Goal: Transaction & Acquisition: Purchase product/service

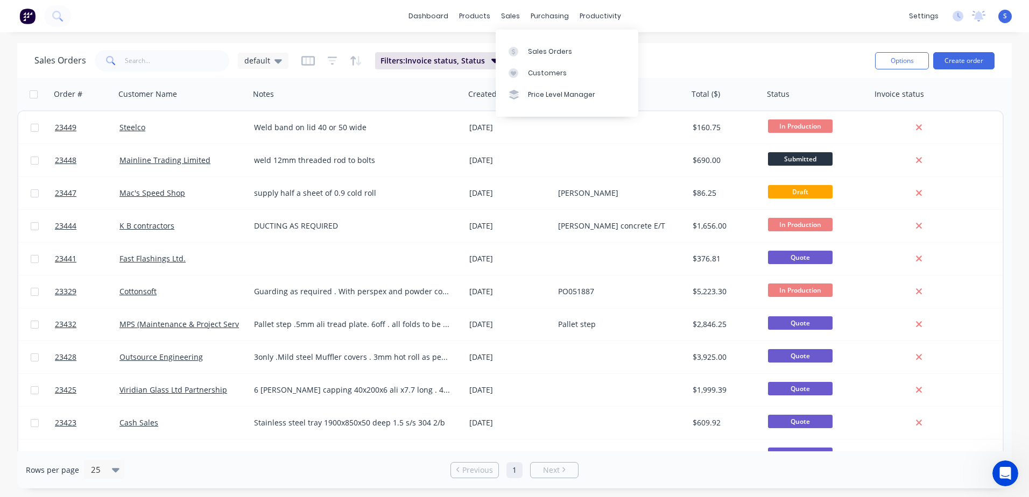
click at [544, 73] on div "Customers" at bounding box center [547, 73] width 39 height 10
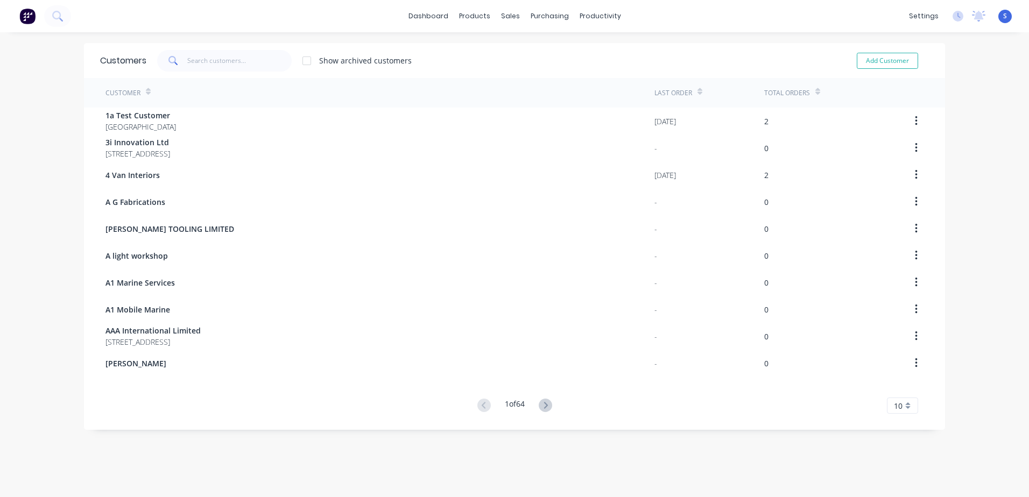
click at [543, 403] on icon at bounding box center [545, 405] width 4 height 6
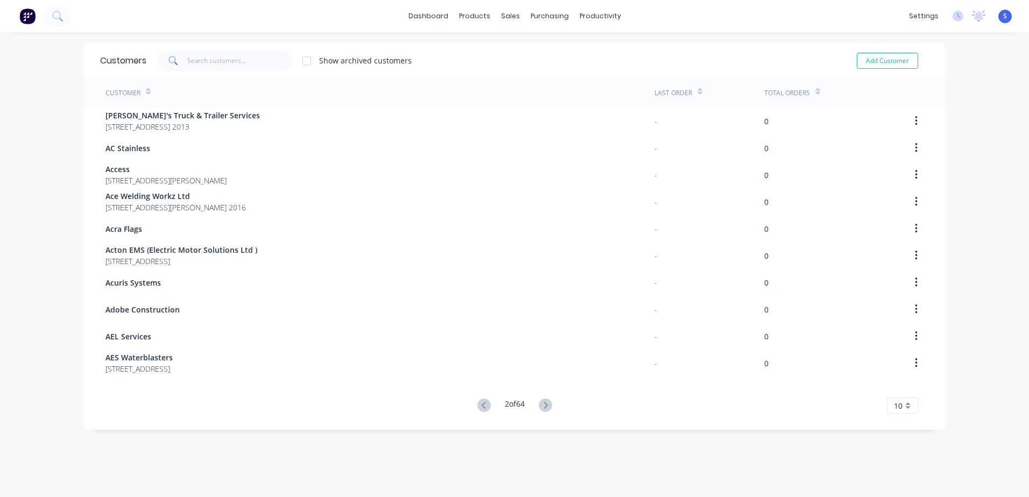
click at [543, 403] on icon at bounding box center [545, 405] width 4 height 6
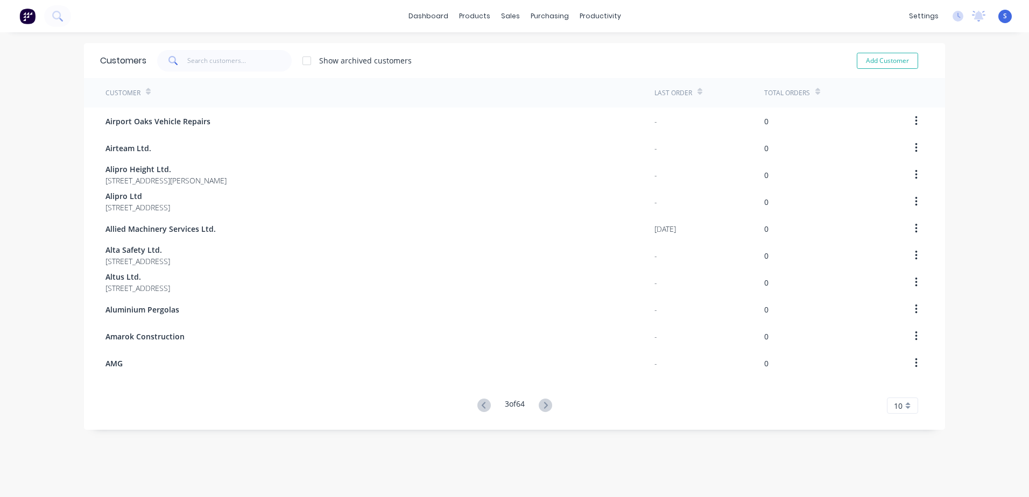
click at [543, 403] on icon at bounding box center [545, 405] width 4 height 6
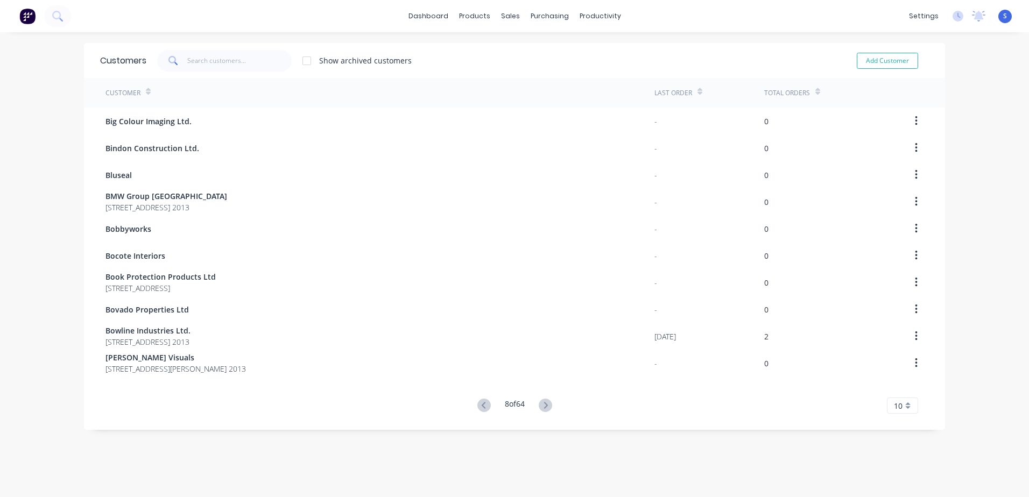
click at [543, 403] on icon at bounding box center [545, 405] width 4 height 6
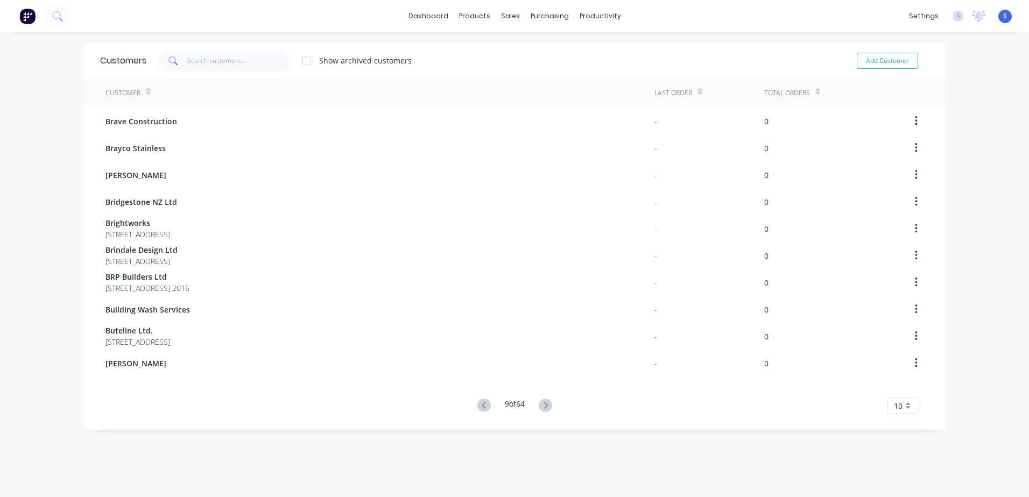
click at [543, 403] on icon at bounding box center [545, 405] width 4 height 6
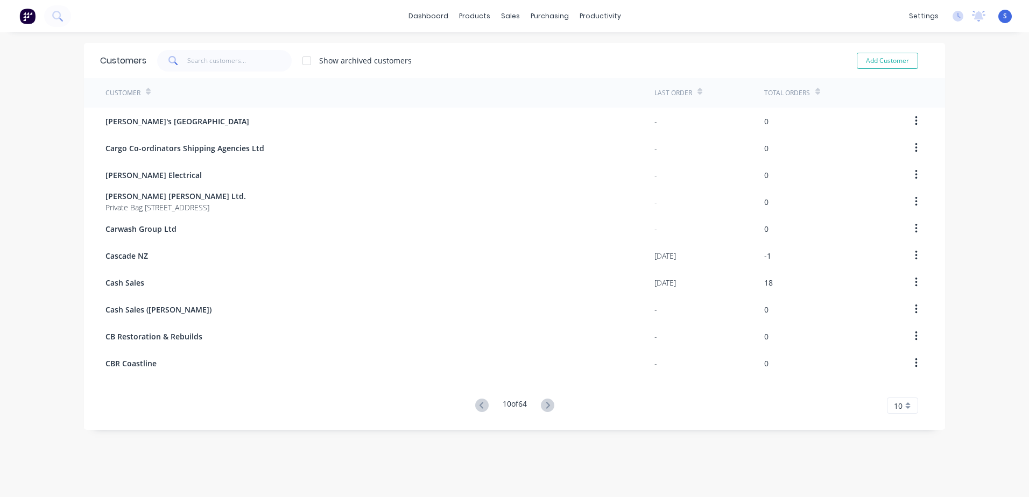
click at [543, 403] on icon at bounding box center [547, 405] width 13 height 13
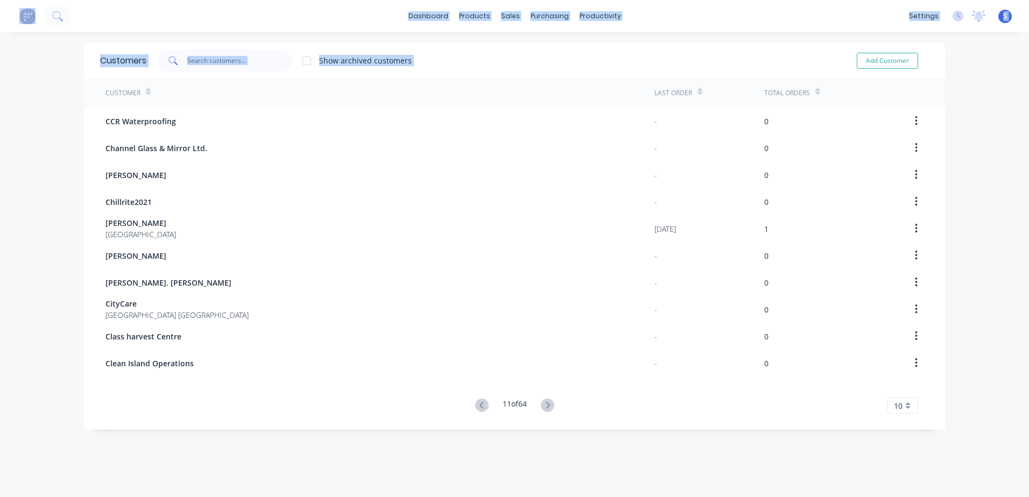
click at [543, 403] on div "Customers Show archived customers Add Customer Customer Last Order Total Orders…" at bounding box center [514, 275] width 861 height 465
click at [543, 403] on icon at bounding box center [547, 405] width 13 height 13
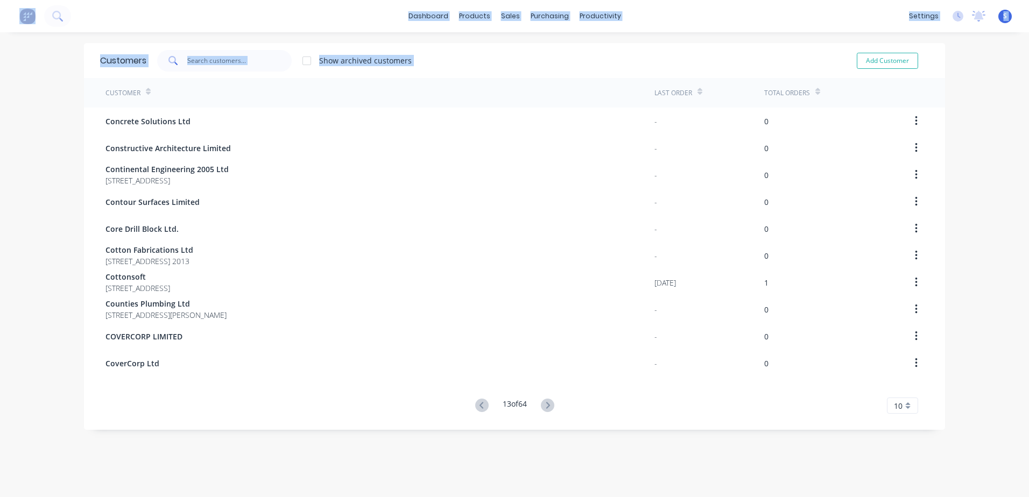
click at [543, 403] on icon at bounding box center [547, 405] width 13 height 13
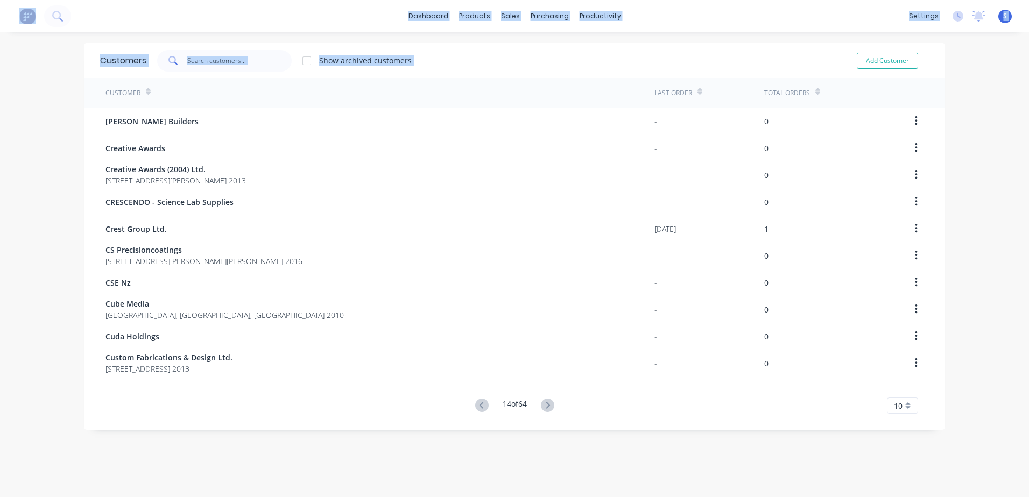
click at [543, 403] on icon at bounding box center [547, 405] width 13 height 13
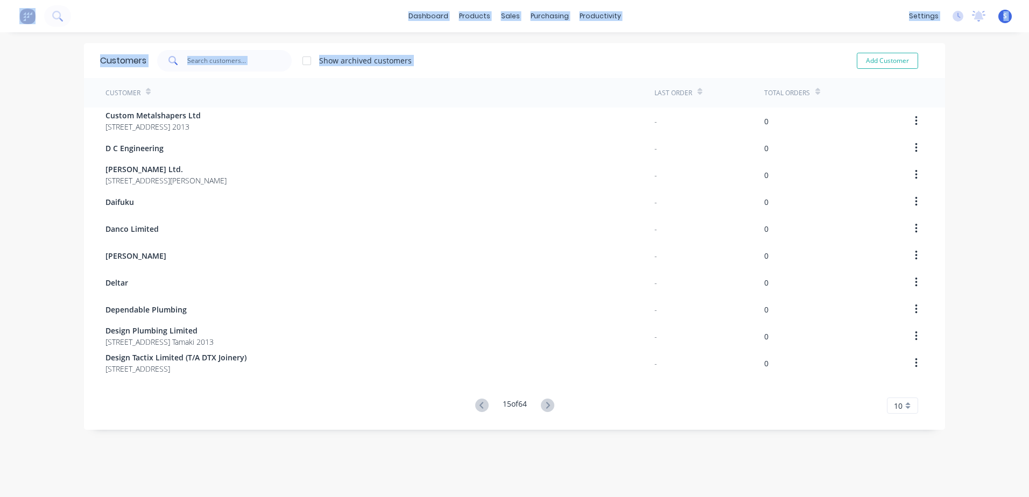
click at [543, 403] on icon at bounding box center [547, 405] width 13 height 13
click at [543, 403] on div "Customers Show archived customers Add Customer Customer Last Order Total Orders…" at bounding box center [514, 275] width 861 height 465
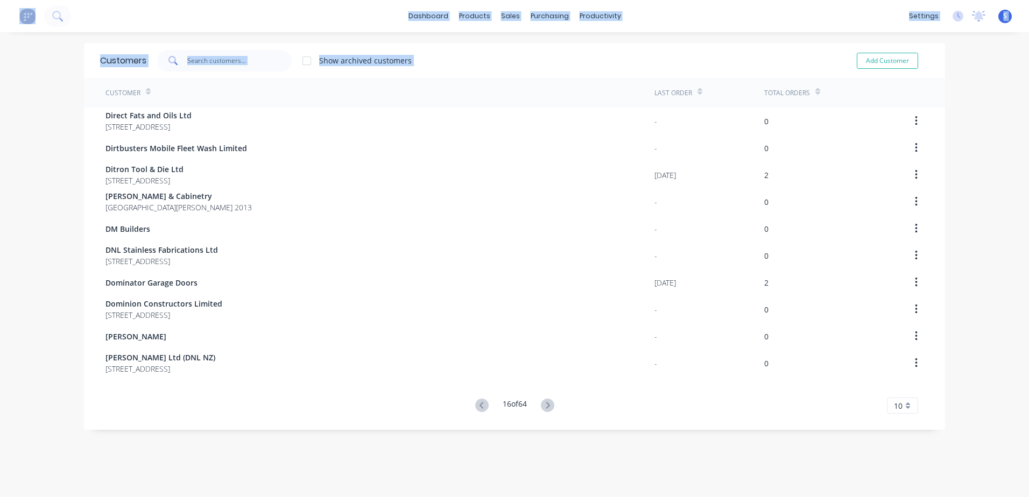
click at [543, 403] on icon at bounding box center [547, 405] width 13 height 13
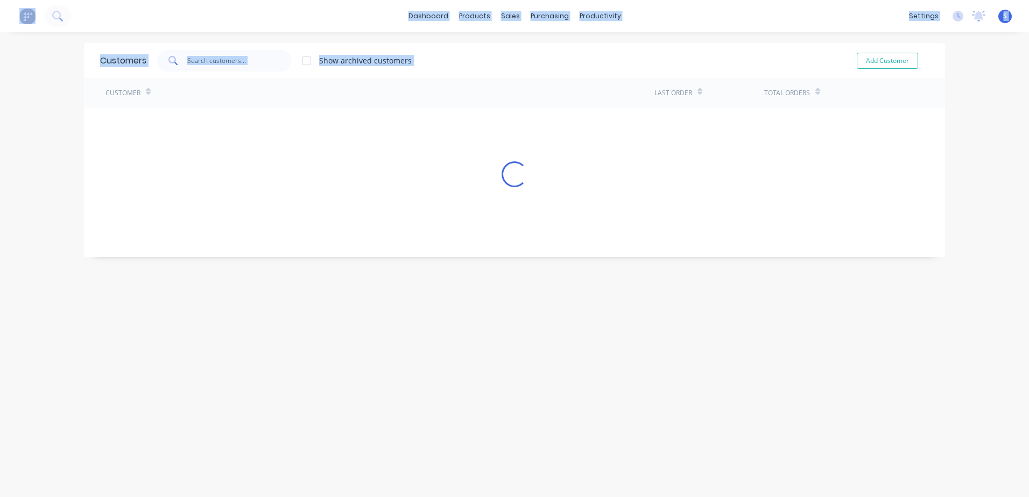
click at [543, 403] on div "Customers Show archived customers Add Customer Customer Last Order Total Orders…" at bounding box center [514, 275] width 861 height 465
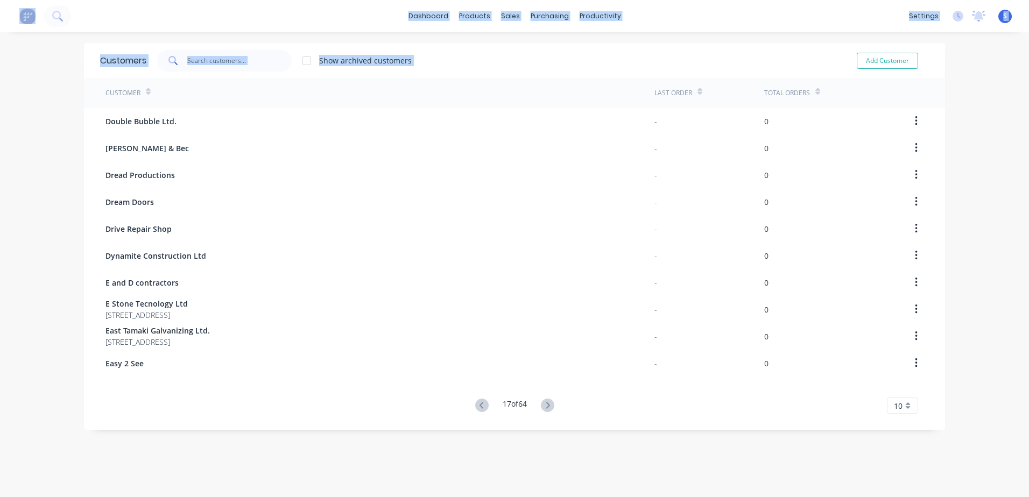
click at [543, 403] on icon at bounding box center [547, 405] width 13 height 13
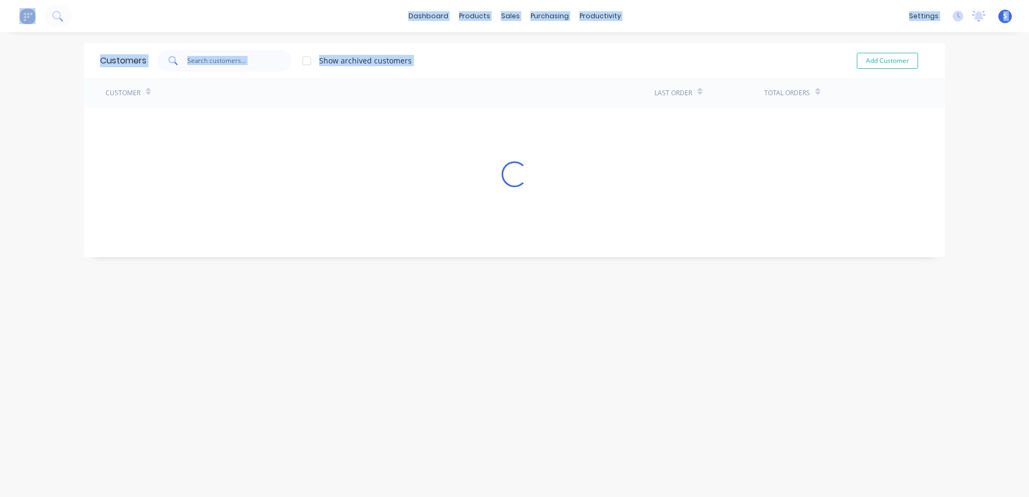
click at [543, 403] on div "Customers Show archived customers Add Customer Customer Last Order Total Orders…" at bounding box center [514, 275] width 861 height 465
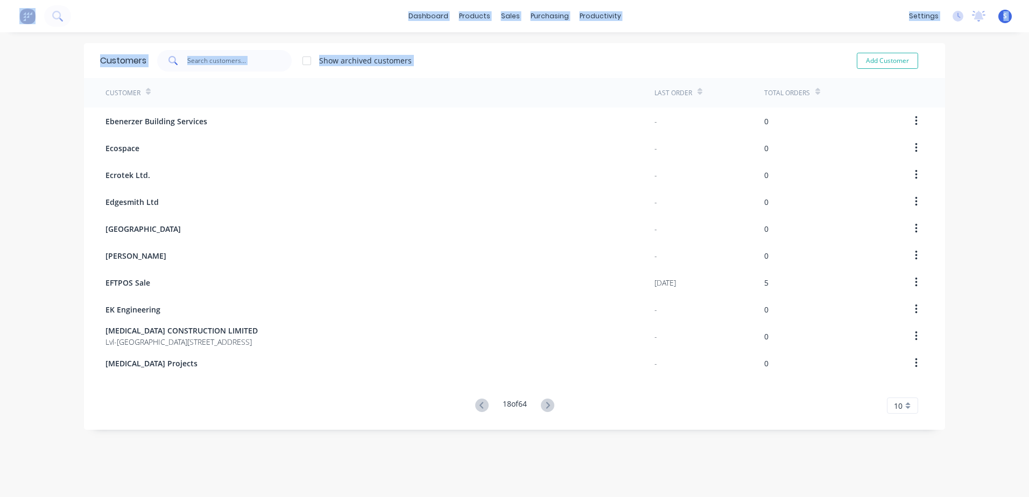
click at [543, 403] on icon at bounding box center [547, 405] width 13 height 13
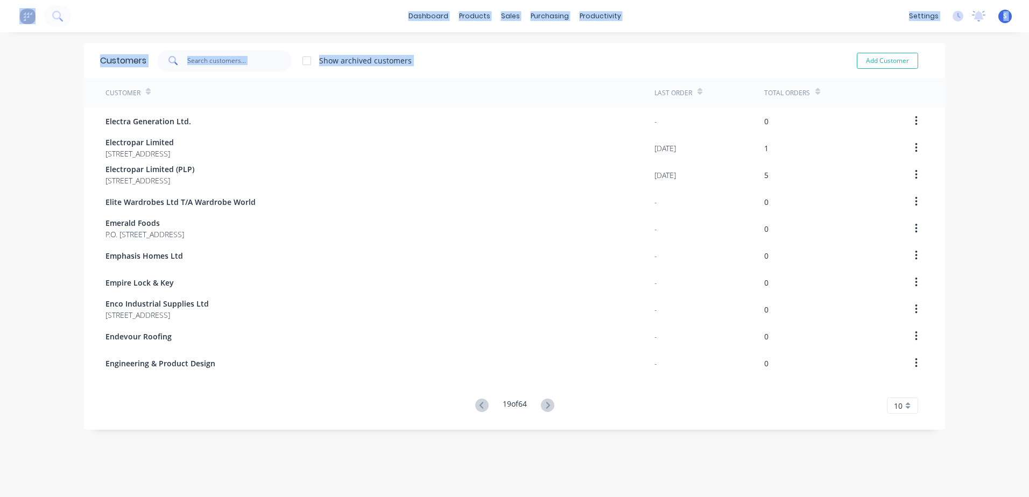
click at [543, 403] on icon at bounding box center [547, 405] width 13 height 13
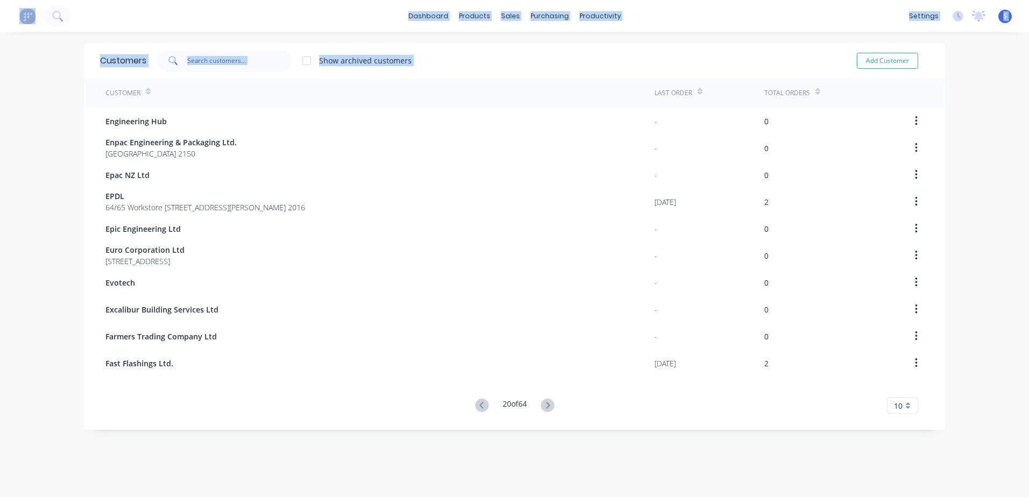
click at [543, 403] on icon at bounding box center [547, 405] width 13 height 13
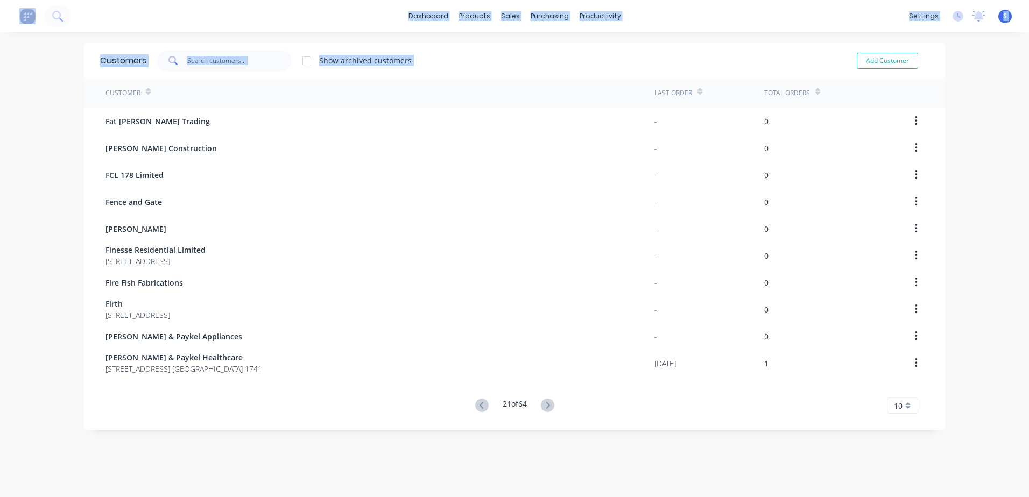
click at [543, 403] on icon at bounding box center [547, 405] width 13 height 13
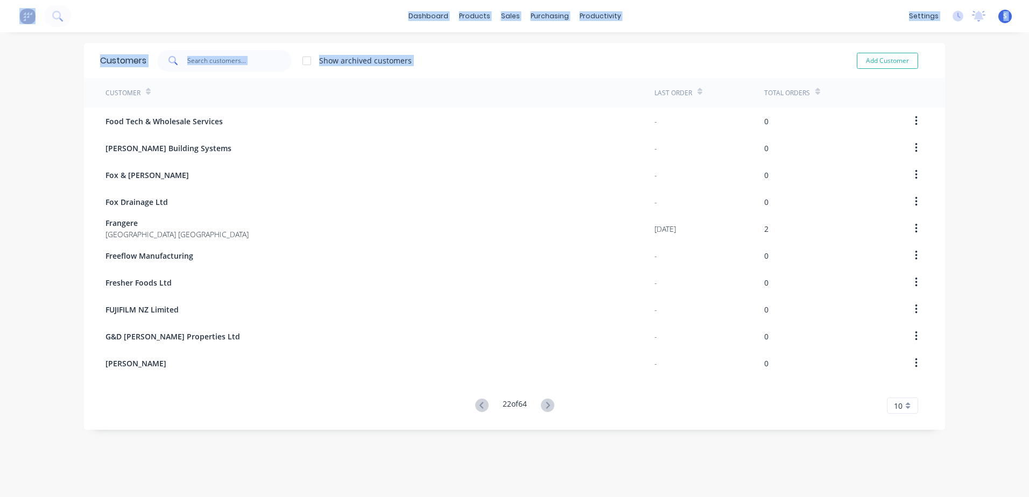
click at [543, 403] on icon at bounding box center [547, 405] width 13 height 13
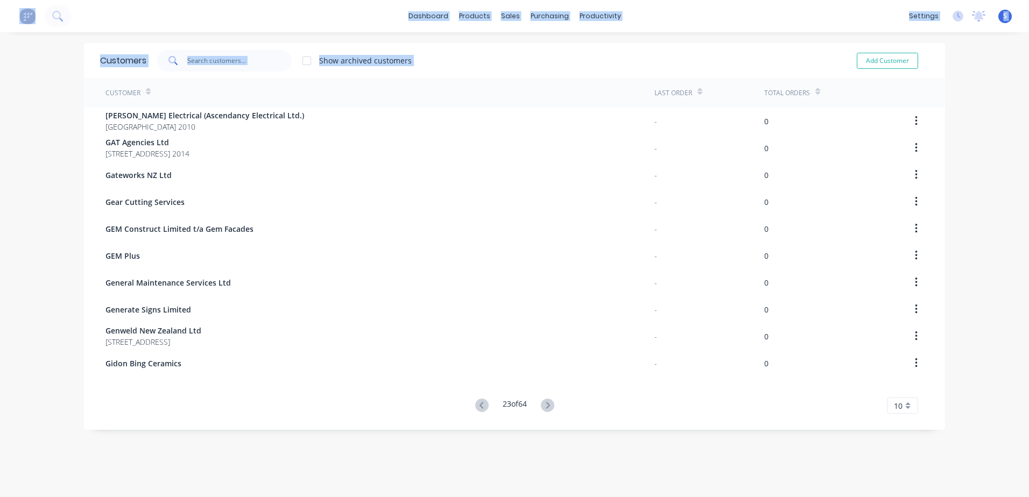
click at [543, 403] on div "Customers Show archived customers Add Customer Customer Last Order Total Orders…" at bounding box center [514, 275] width 861 height 465
click at [543, 403] on icon at bounding box center [547, 405] width 13 height 13
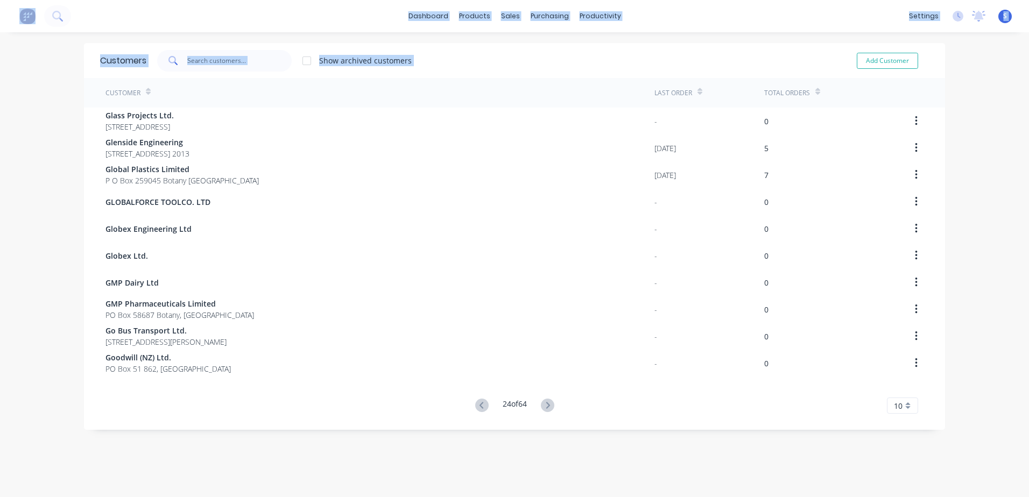
click at [543, 403] on icon at bounding box center [547, 405] width 13 height 13
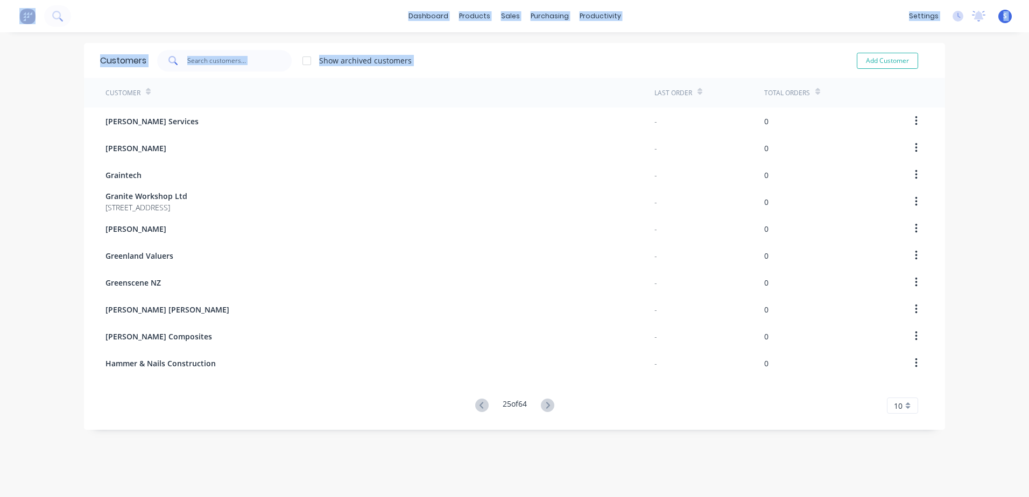
click at [543, 403] on icon at bounding box center [547, 405] width 13 height 13
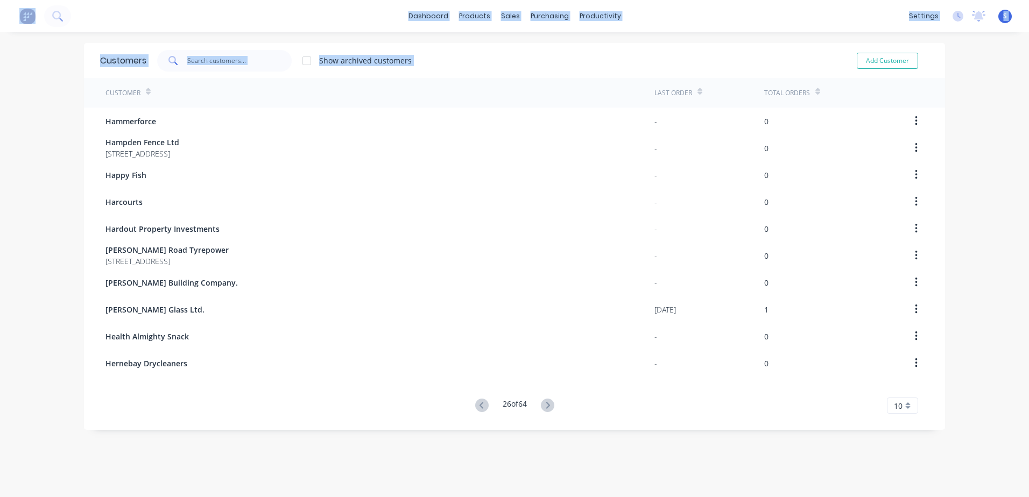
click at [543, 403] on icon at bounding box center [547, 405] width 13 height 13
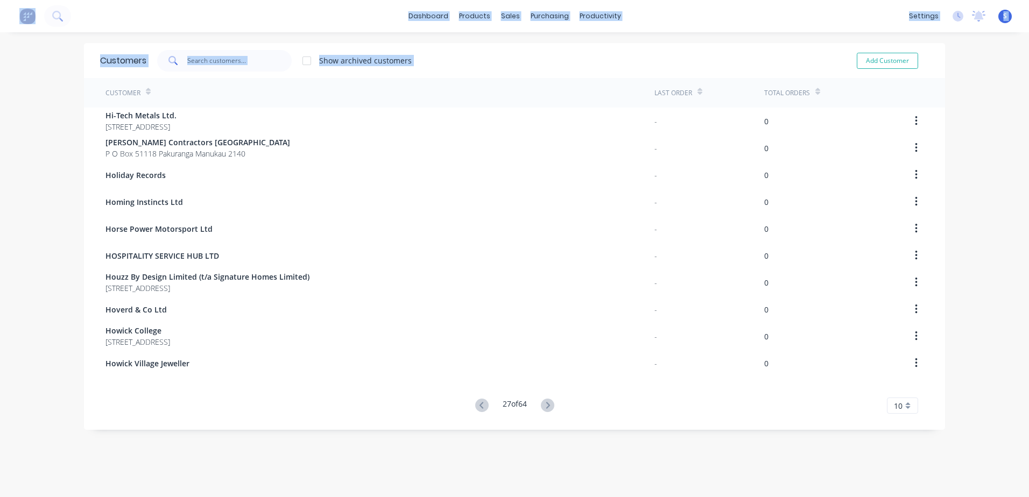
click at [543, 403] on icon at bounding box center [547, 405] width 13 height 13
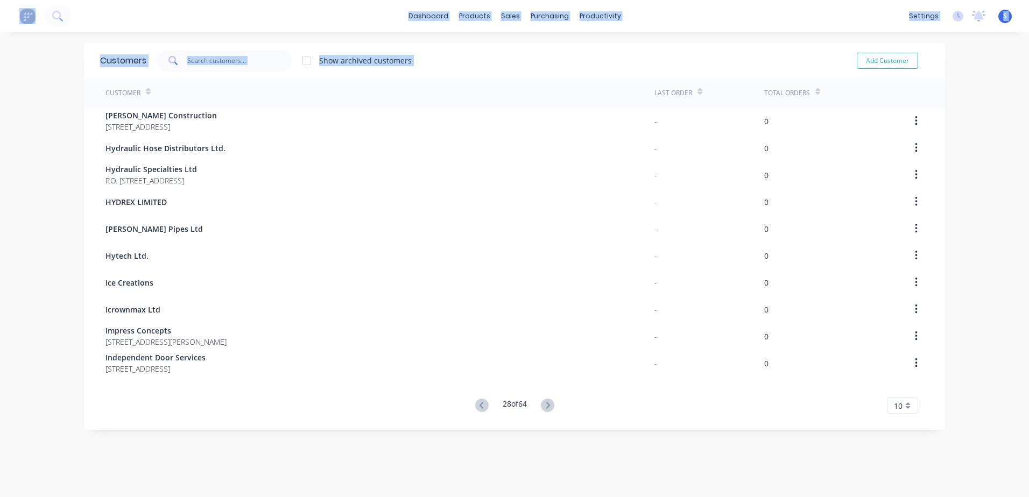
click at [543, 403] on icon at bounding box center [547, 405] width 13 height 13
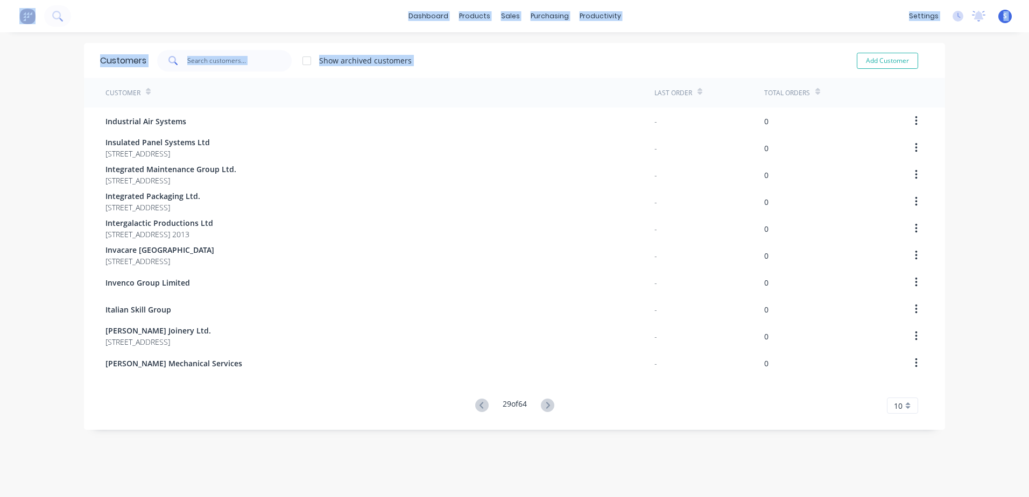
click at [543, 403] on icon at bounding box center [547, 405] width 13 height 13
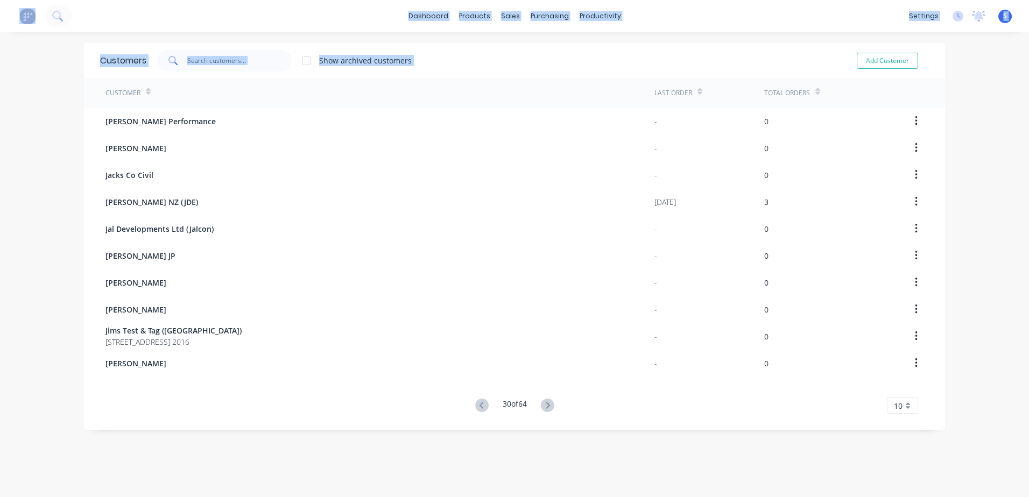
click at [543, 403] on icon at bounding box center [547, 405] width 13 height 13
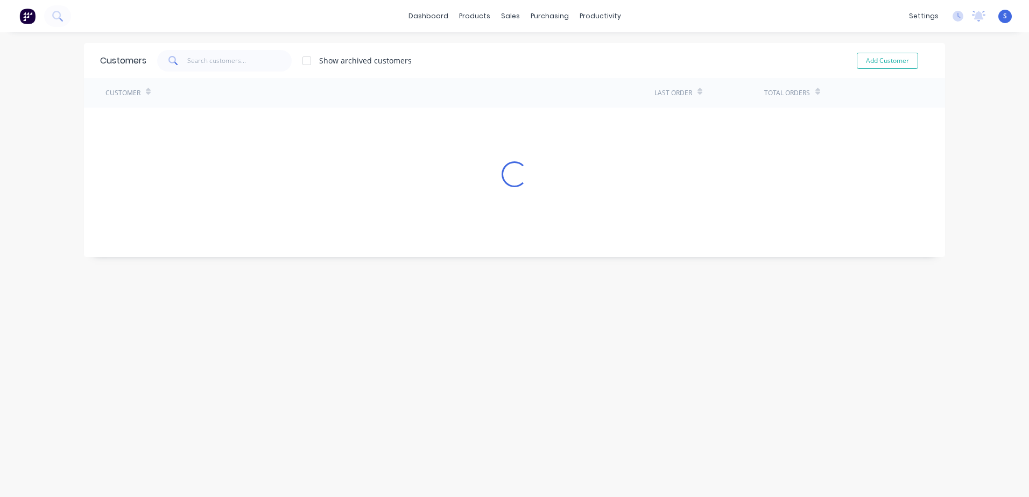
click at [543, 403] on div "Customers Show archived customers Add Customer Customer Last Order Total Orders…" at bounding box center [514, 275] width 861 height 465
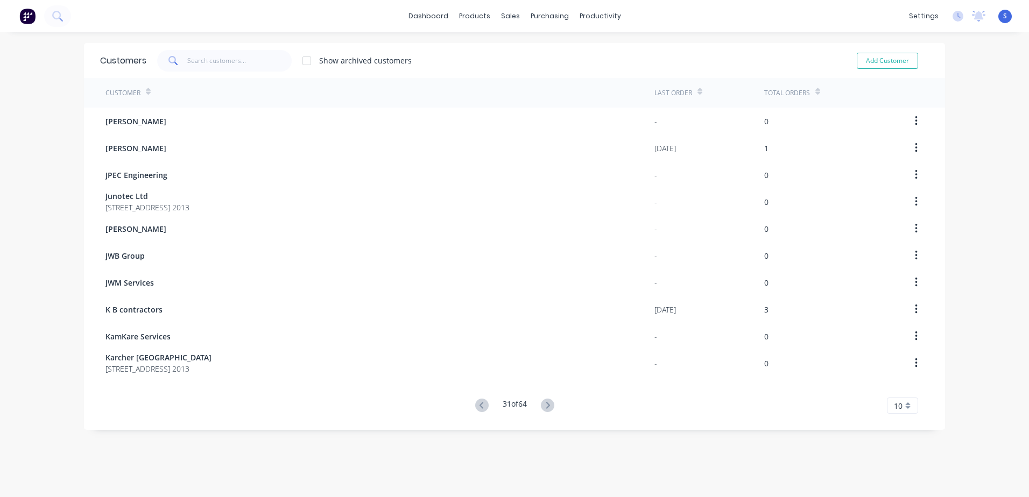
click at [544, 403] on g at bounding box center [547, 405] width 13 height 13
click at [545, 403] on icon at bounding box center [547, 405] width 4 height 6
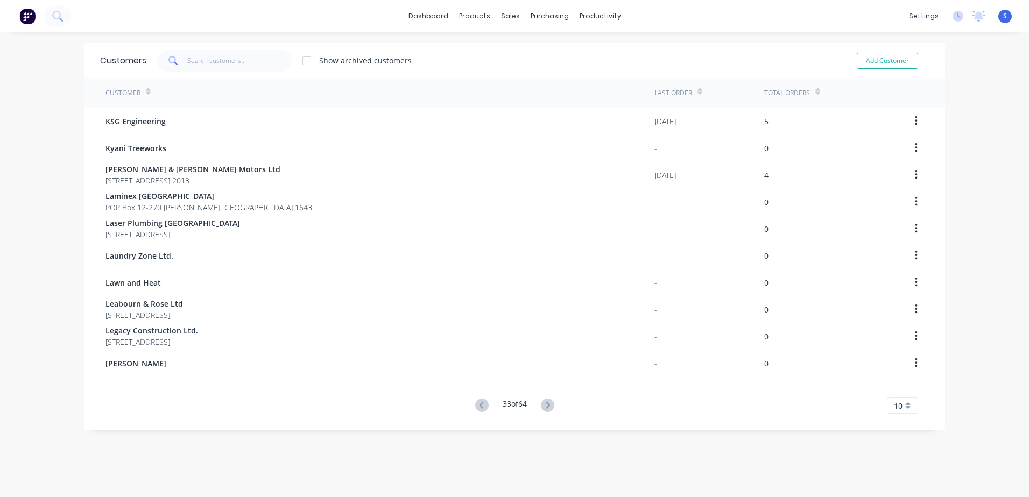
click at [545, 403] on icon at bounding box center [547, 405] width 4 height 6
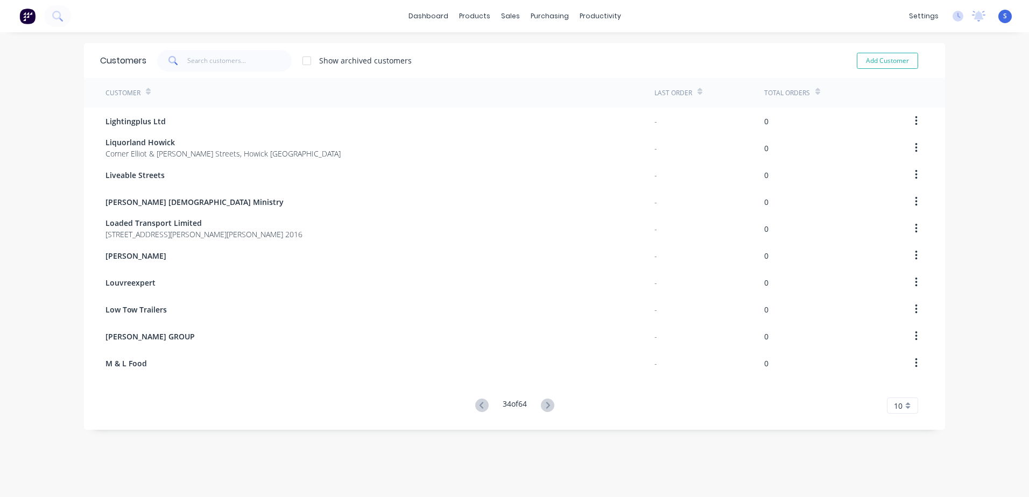
click at [545, 403] on icon at bounding box center [547, 405] width 4 height 6
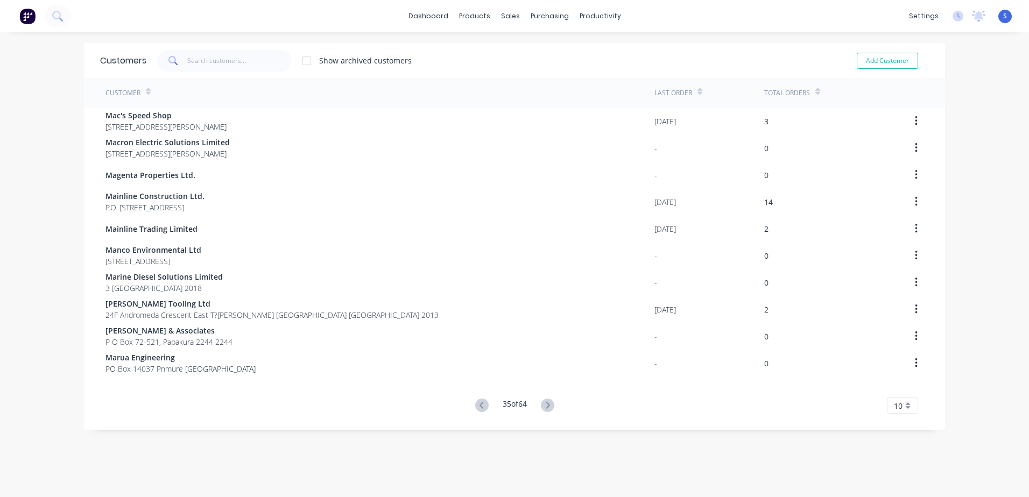
click at [144, 119] on span "Mac's Speed Shop" at bounding box center [165, 115] width 121 height 11
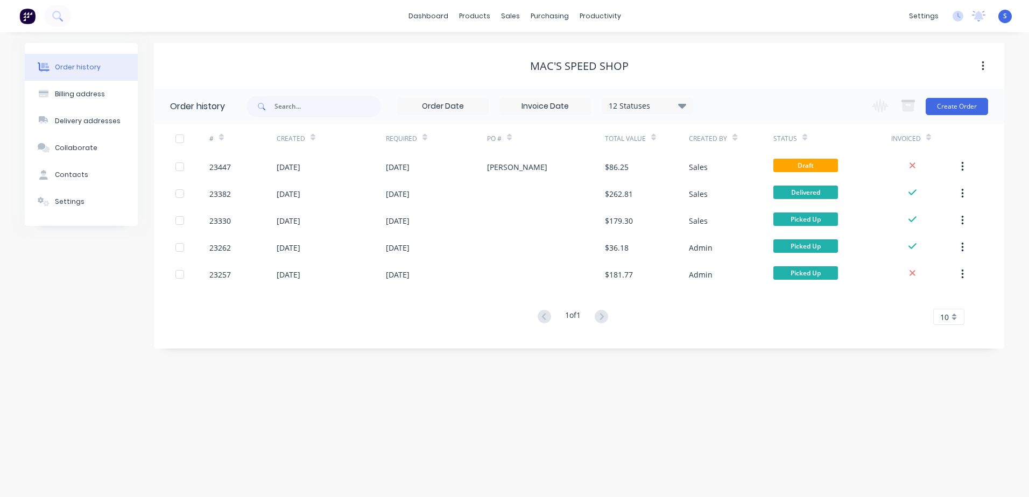
click at [189, 223] on div at bounding box center [192, 220] width 34 height 27
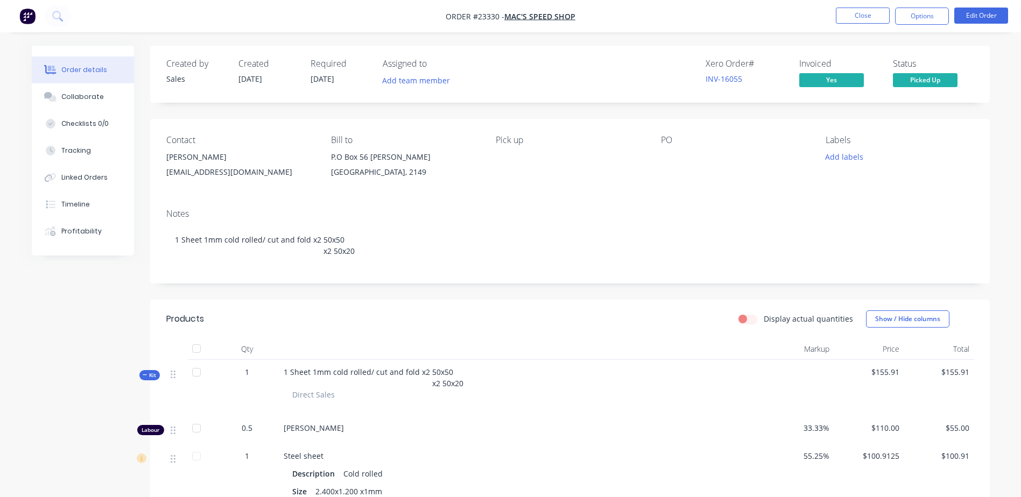
click at [863, 12] on button "Close" at bounding box center [862, 16] width 54 height 16
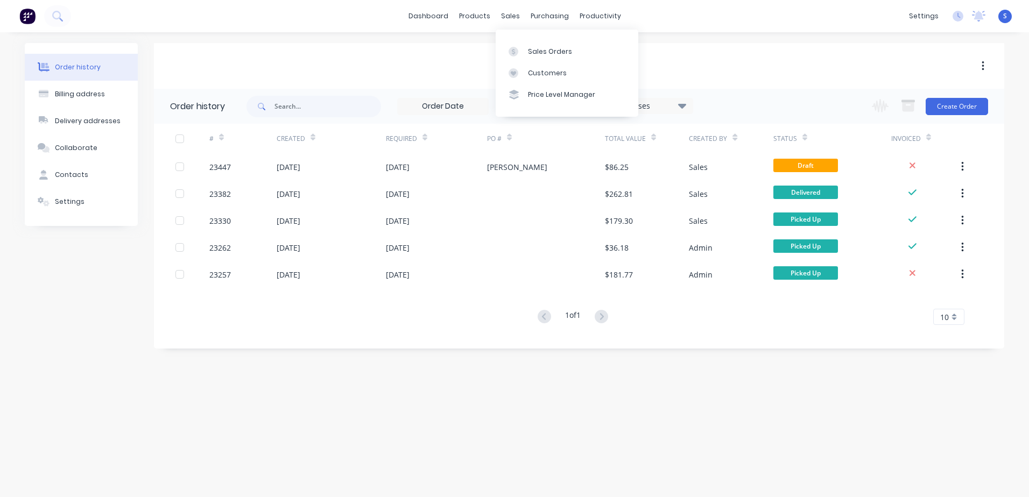
click at [535, 54] on div "Sales Orders" at bounding box center [550, 52] width 44 height 10
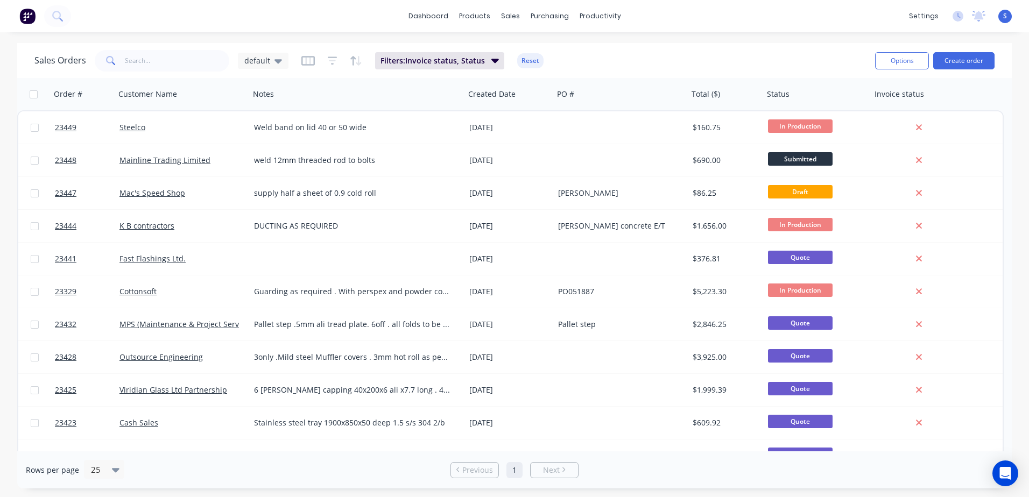
click at [189, 191] on div "Mac's Speed Shop" at bounding box center [178, 193] width 119 height 11
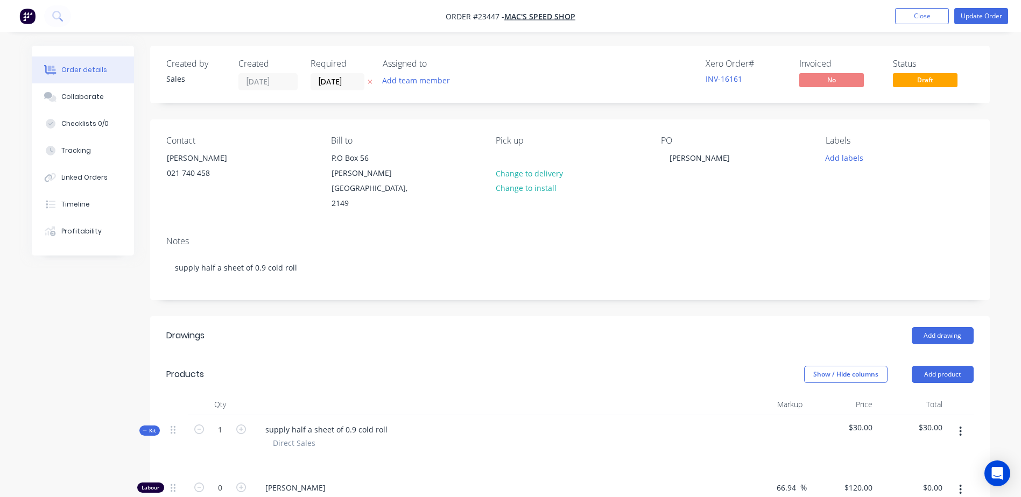
click at [918, 16] on button "Close" at bounding box center [922, 16] width 54 height 16
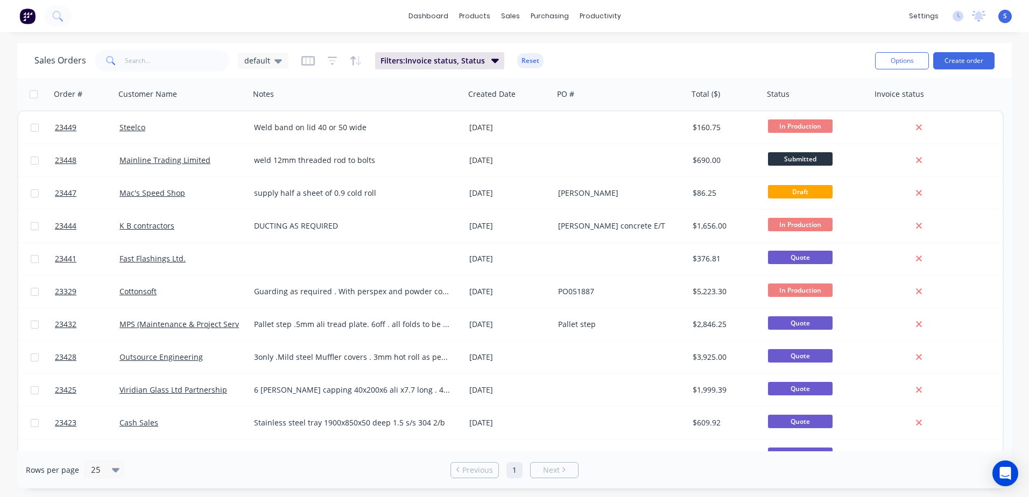
click at [961, 58] on button "Create order" at bounding box center [963, 60] width 61 height 17
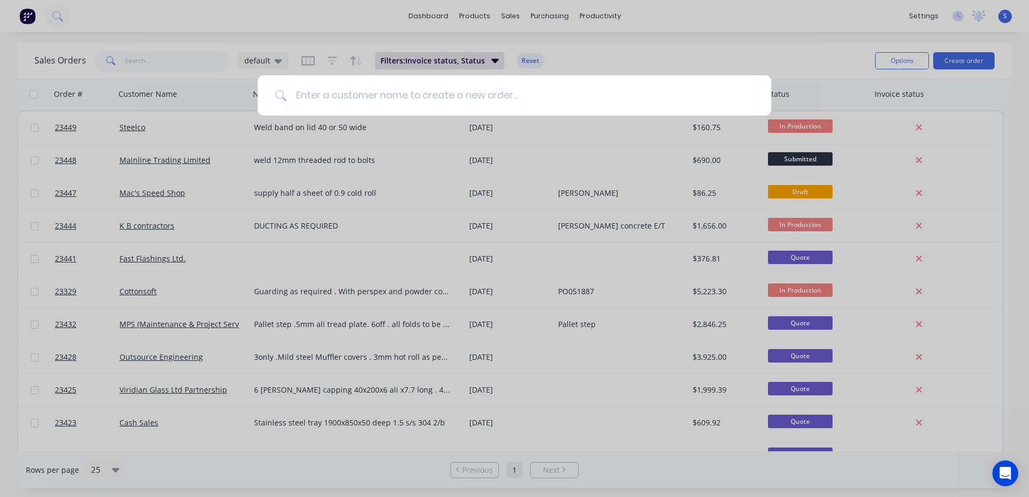
click at [296, 95] on input at bounding box center [520, 95] width 467 height 40
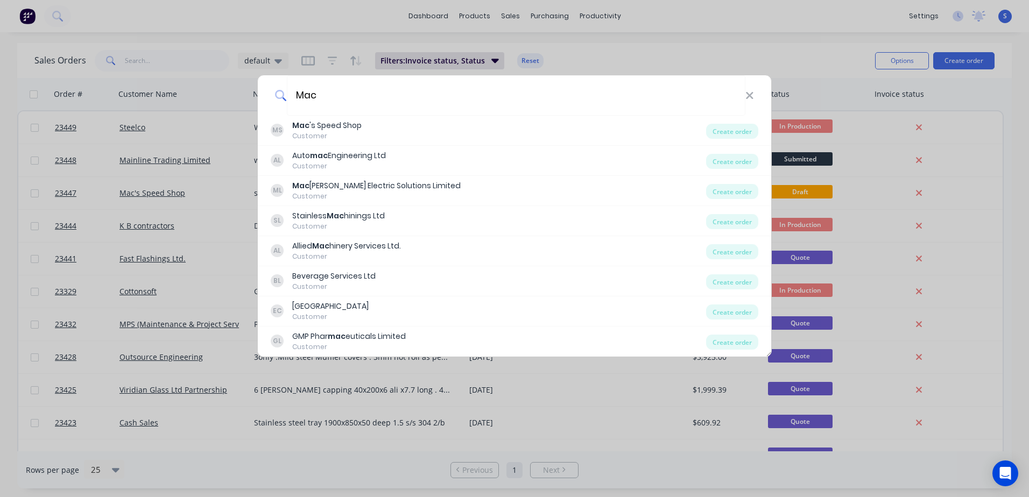
type input "Mac"
click at [327, 126] on div "Mac 's Speed Shop" at bounding box center [326, 125] width 69 height 11
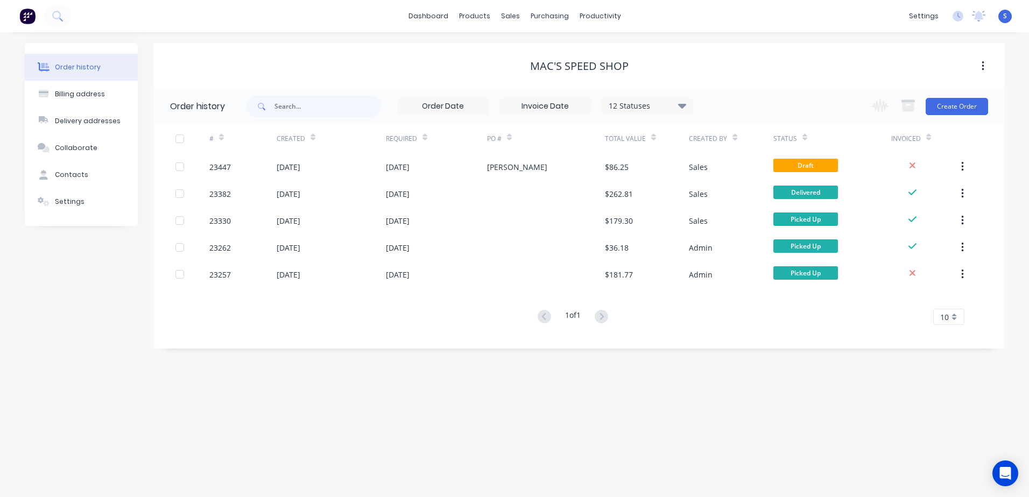
click at [955, 101] on button "Create Order" at bounding box center [956, 106] width 62 height 17
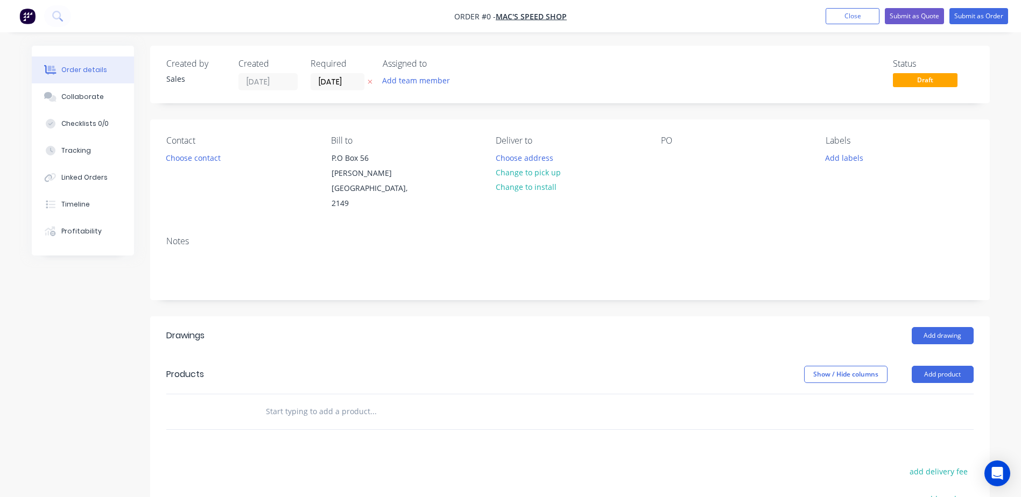
click at [202, 159] on button "Choose contact" at bounding box center [193, 157] width 66 height 15
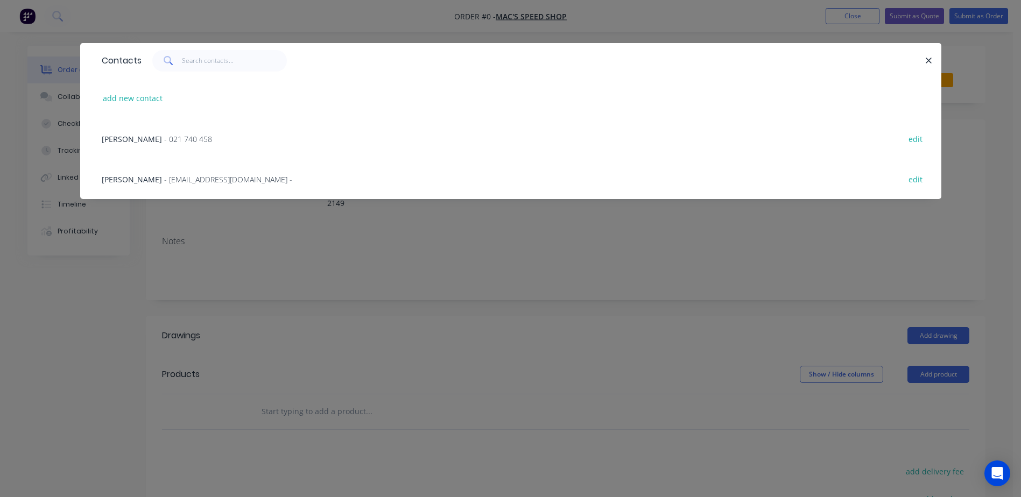
click at [178, 176] on span "- [EMAIL_ADDRESS][DOMAIN_NAME] -" at bounding box center [228, 179] width 128 height 10
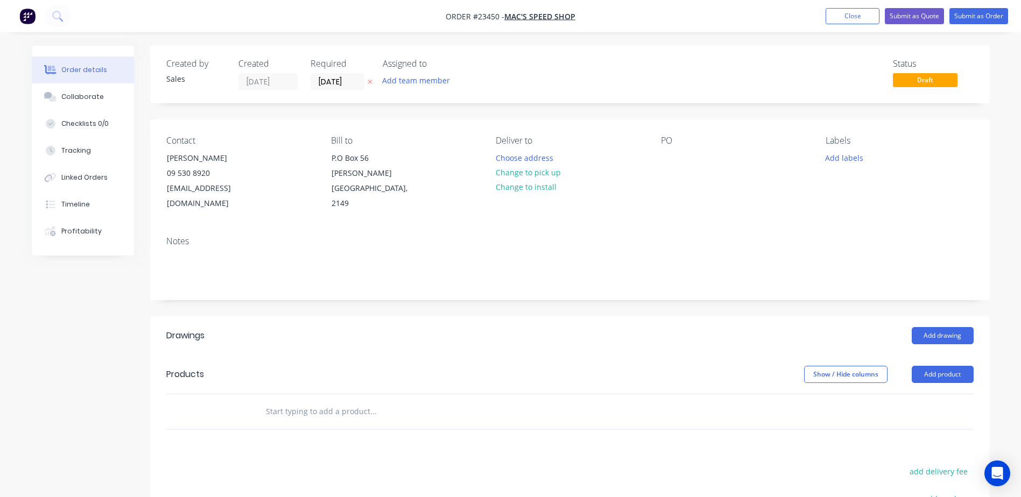
click at [535, 169] on button "Change to pick up" at bounding box center [528, 172] width 76 height 15
click at [664, 153] on div at bounding box center [669, 158] width 17 height 16
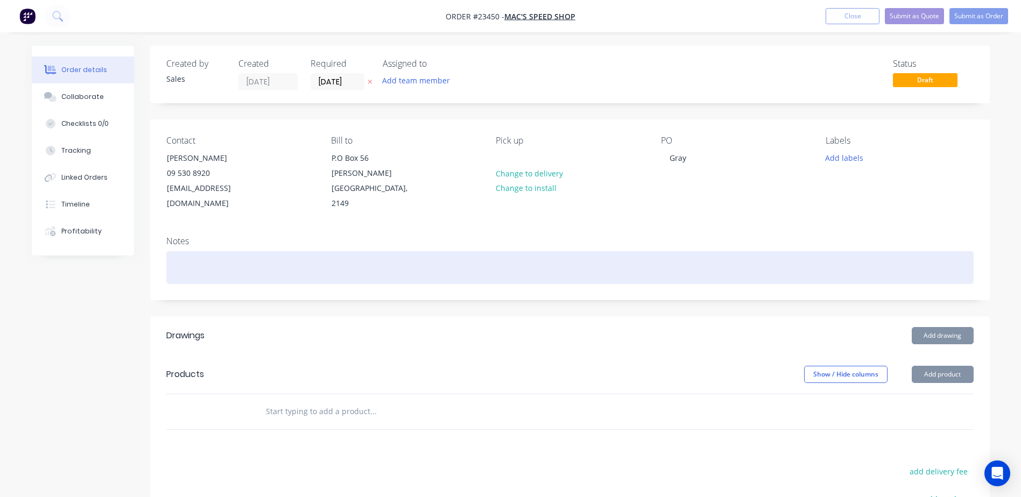
click at [180, 255] on div at bounding box center [569, 267] width 807 height 33
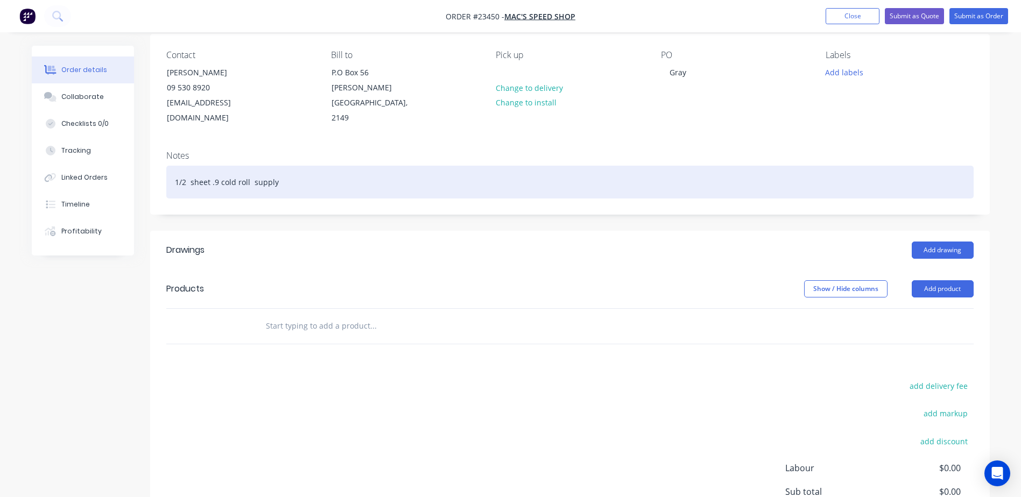
scroll to position [103, 0]
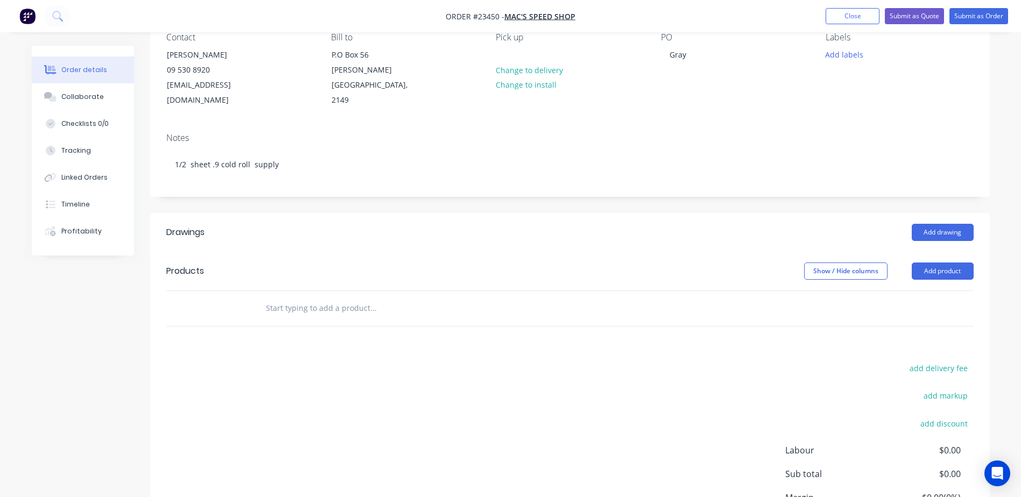
click at [954, 263] on button "Add product" at bounding box center [942, 271] width 62 height 17
click at [952, 290] on div "Product catalogue" at bounding box center [922, 298] width 83 height 16
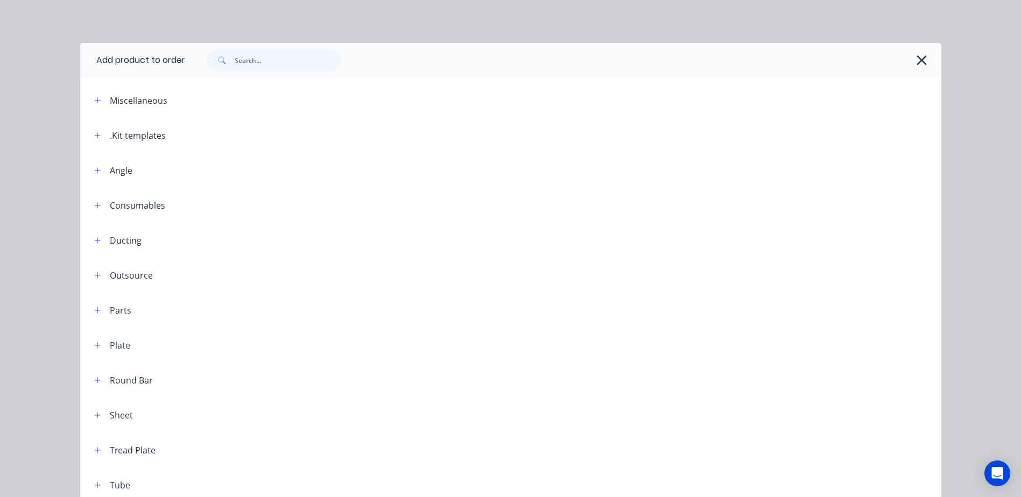
click at [94, 137] on icon "button" at bounding box center [97, 135] width 6 height 6
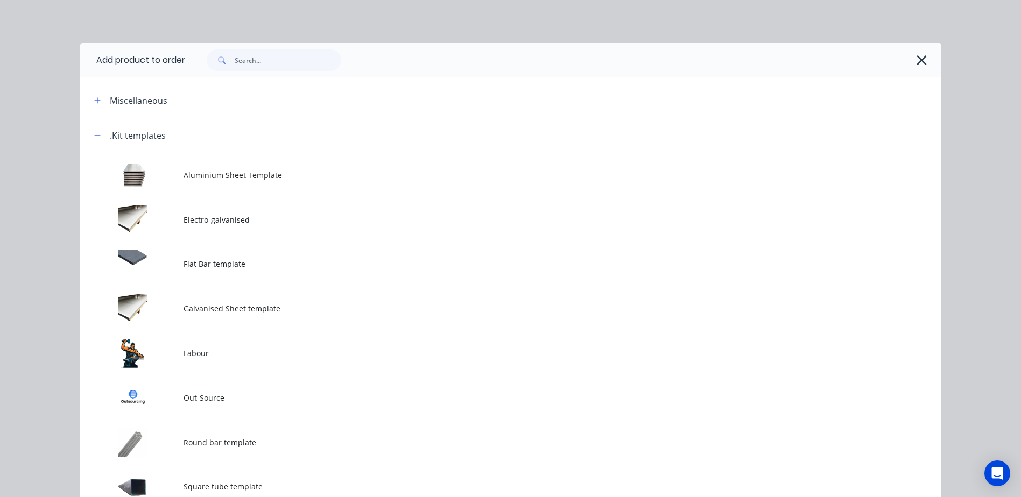
click at [155, 355] on td at bounding box center [131, 353] width 103 height 45
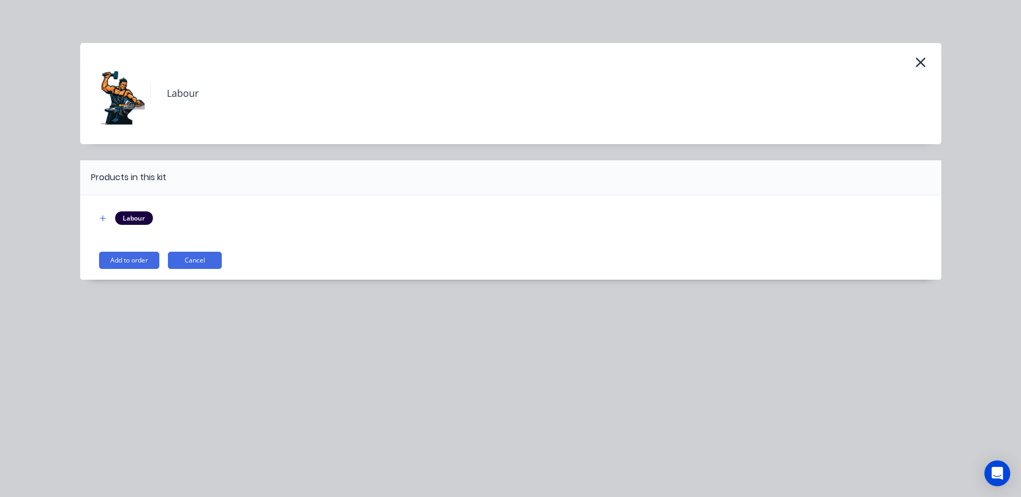
click at [143, 259] on button "Add to order" at bounding box center [129, 260] width 60 height 17
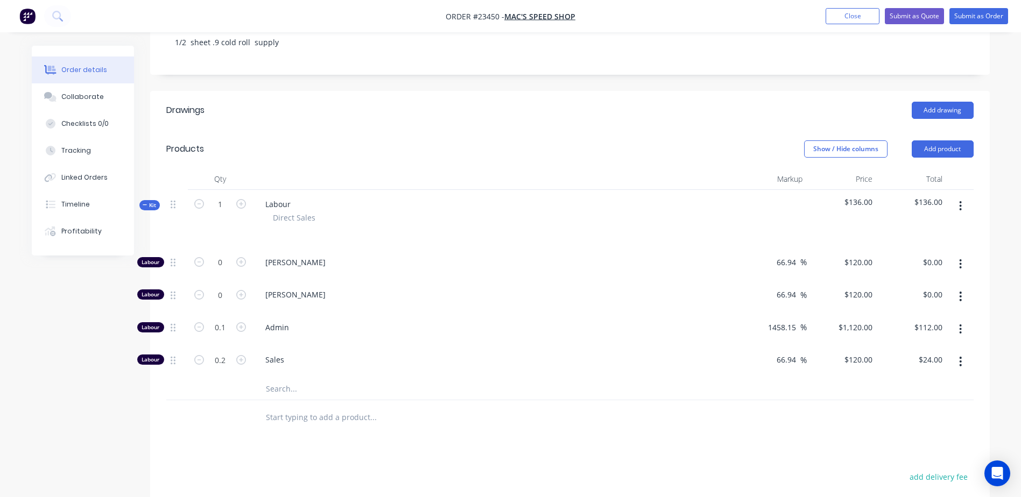
scroll to position [227, 0]
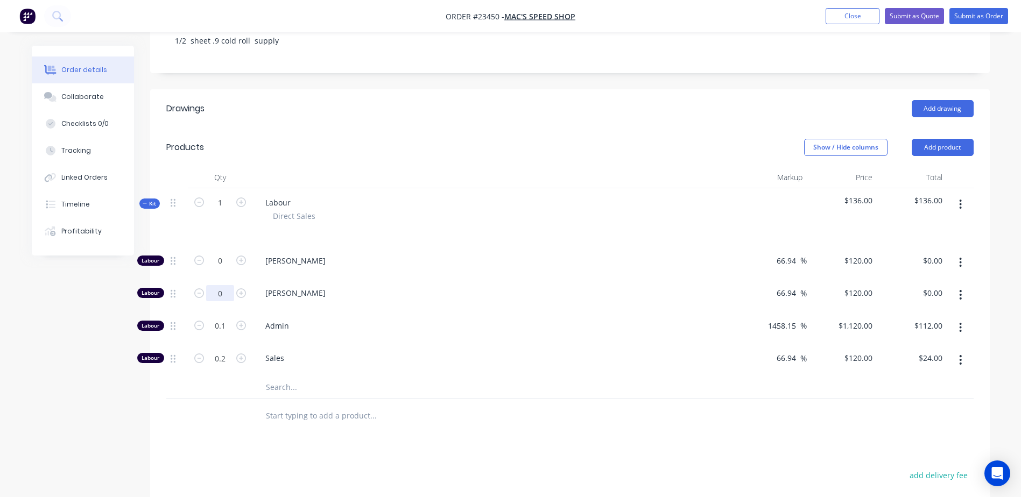
click at [218, 269] on input "0" at bounding box center [220, 261] width 28 height 16
type input "0.25"
type input "$30.00"
click at [730, 319] on div "Admin" at bounding box center [494, 327] width 484 height 33
click at [961, 354] on icon "button" at bounding box center [960, 360] width 3 height 12
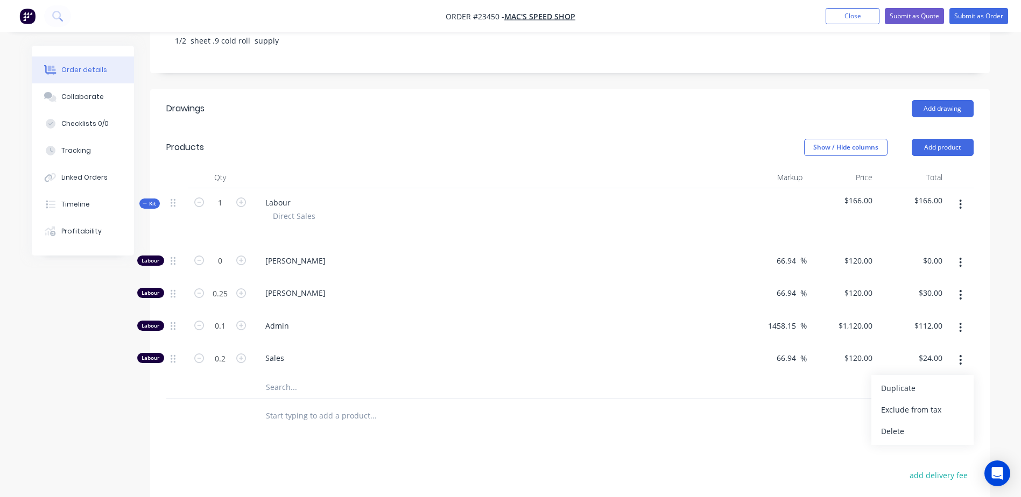
click at [943, 423] on div "Delete" at bounding box center [922, 431] width 83 height 16
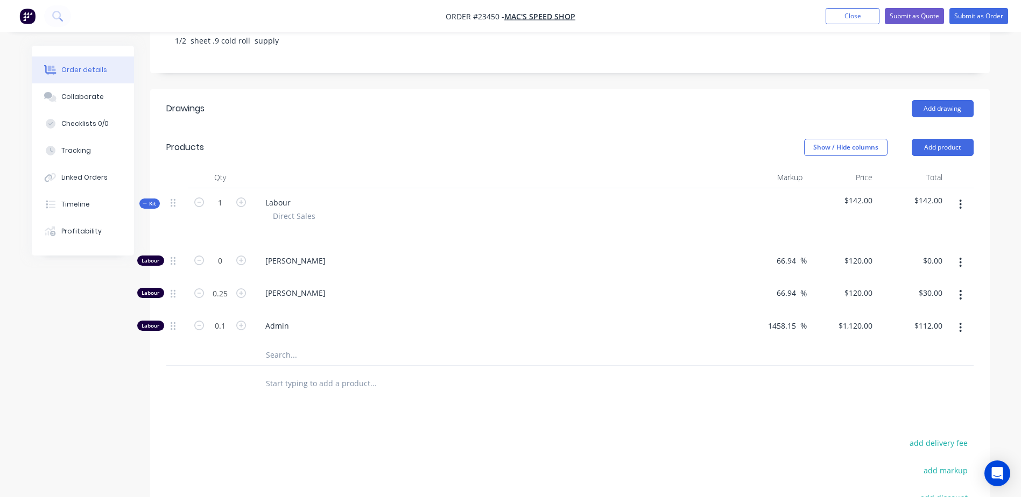
click at [961, 323] on icon "button" at bounding box center [960, 328] width 2 height 10
click at [943, 391] on div "Delete" at bounding box center [922, 399] width 83 height 16
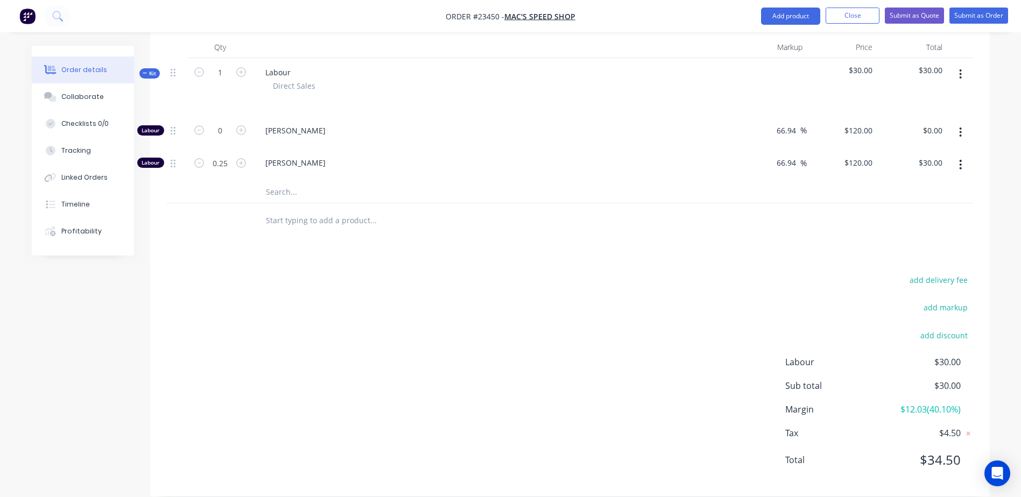
scroll to position [358, 0]
click at [277, 181] on input "text" at bounding box center [372, 192] width 215 height 22
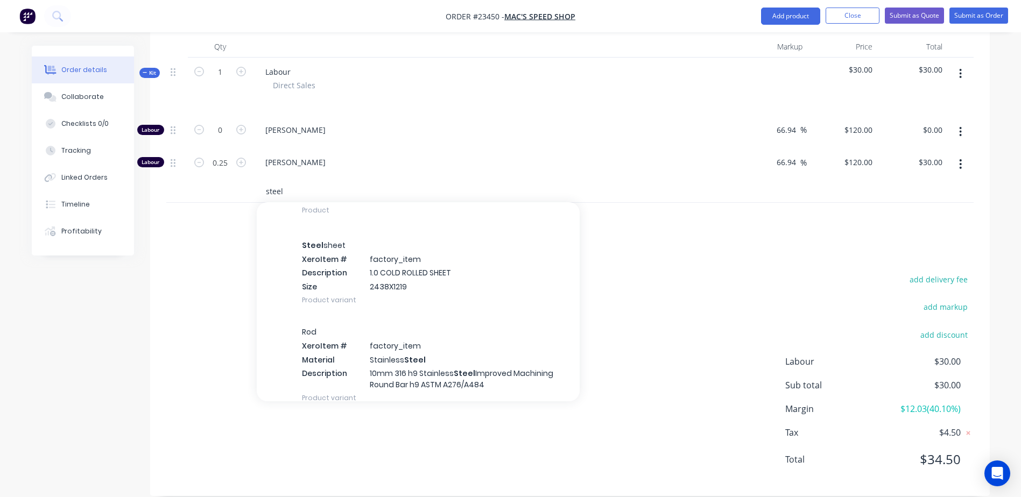
scroll to position [202, 0]
type input "steel"
click at [361, 257] on div "Steel sheet Xero Item # factory_item Description 1.0 COLD ROLLED SHEET Size 243…" at bounding box center [418, 272] width 323 height 87
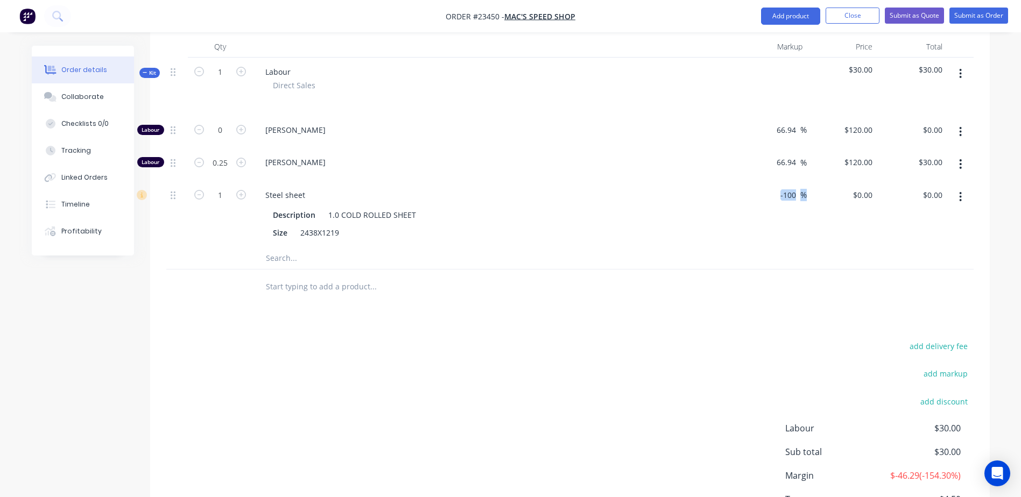
drag, startPoint x: 805, startPoint y: 172, endPoint x: 779, endPoint y: 175, distance: 26.5
click at [779, 181] on div "-100 -100 %" at bounding box center [771, 214] width 70 height 67
drag, startPoint x: 779, startPoint y: 175, endPoint x: 788, endPoint y: 180, distance: 10.2
click at [788, 187] on input "-100" at bounding box center [789, 195] width 21 height 16
drag, startPoint x: 805, startPoint y: 175, endPoint x: 785, endPoint y: 179, distance: 20.2
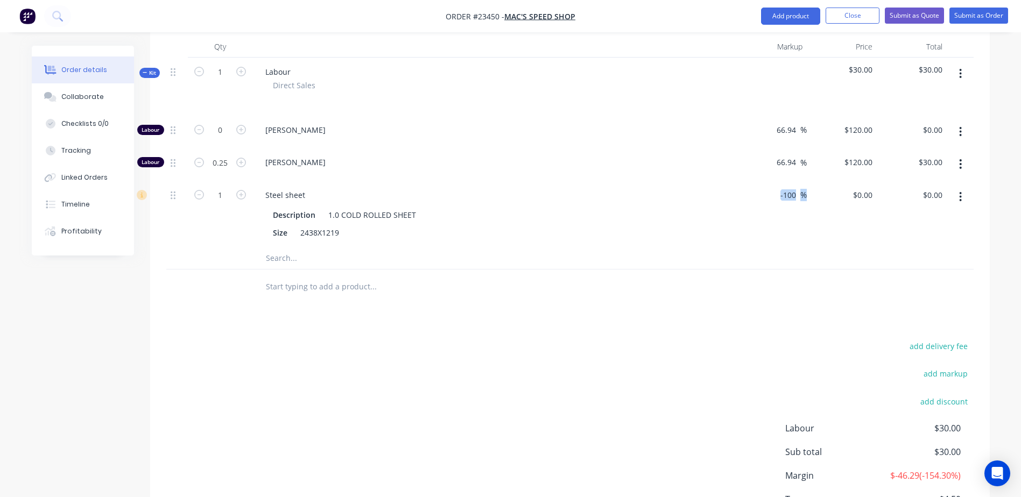
click at [785, 187] on div "-100 -100 %" at bounding box center [791, 195] width 32 height 16
drag, startPoint x: 796, startPoint y: 178, endPoint x: 778, endPoint y: 179, distance: 17.8
click at [778, 187] on div "-100 -100 %" at bounding box center [791, 195] width 32 height 16
type input "60"
type input "$93.312"
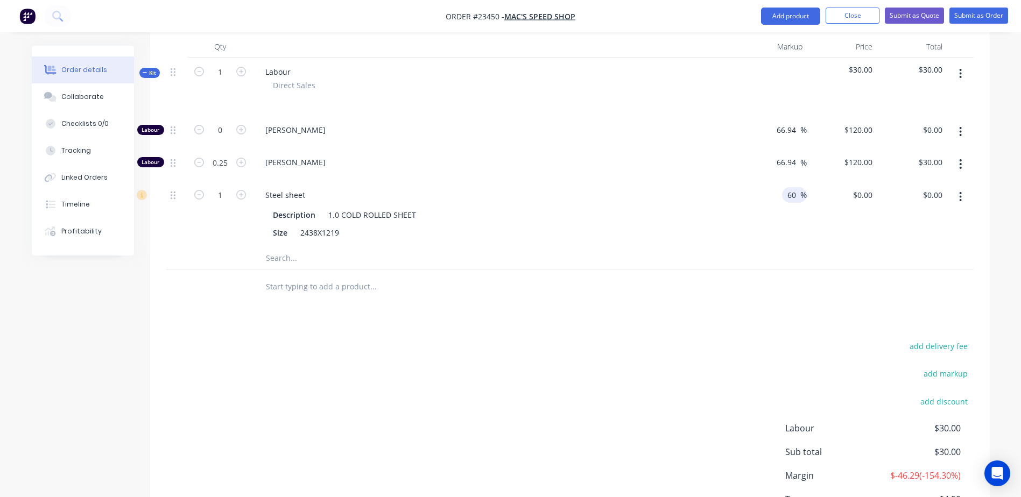
type input "$93.31"
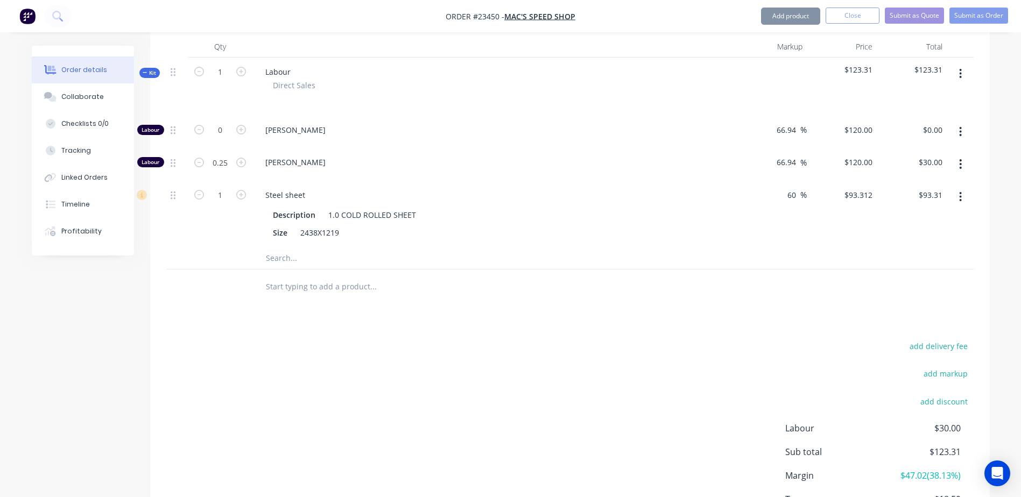
click at [770, 181] on div "60 60 %" at bounding box center [771, 214] width 70 height 67
type input "0.5"
click at [548, 251] on div at bounding box center [418, 258] width 323 height 22
drag, startPoint x: 944, startPoint y: 173, endPoint x: 913, endPoint y: 178, distance: 31.7
click at [913, 181] on div "46.66 46.66" at bounding box center [911, 214] width 70 height 67
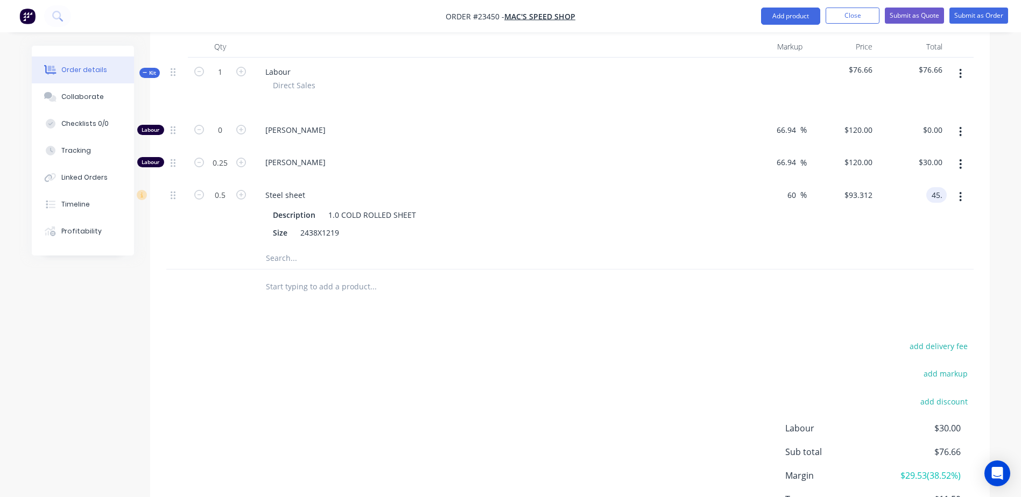
type input "45."
type input "54.32"
type input "$90.00"
type input "$45.00"
drag, startPoint x: 911, startPoint y: 185, endPoint x: 909, endPoint y: 196, distance: 11.4
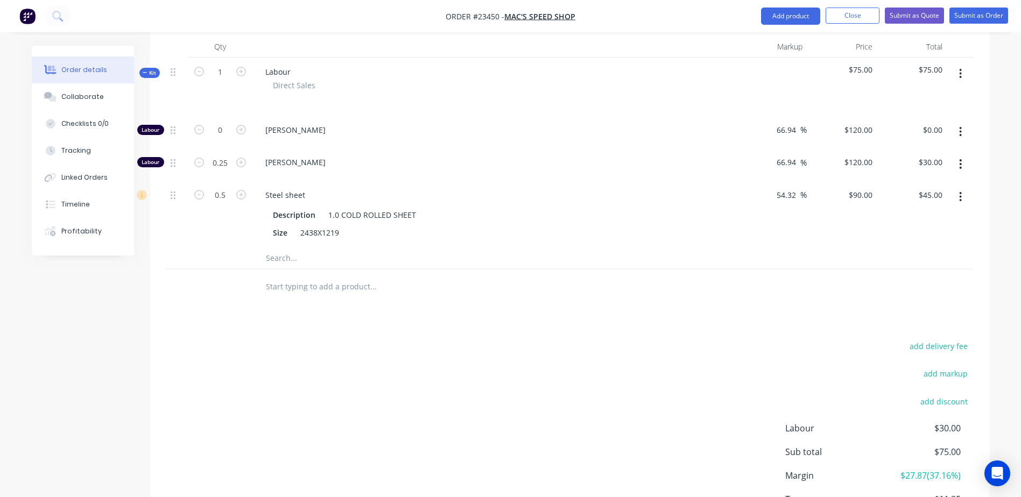
click at [909, 196] on div "$45.00 $45.00" at bounding box center [911, 214] width 70 height 67
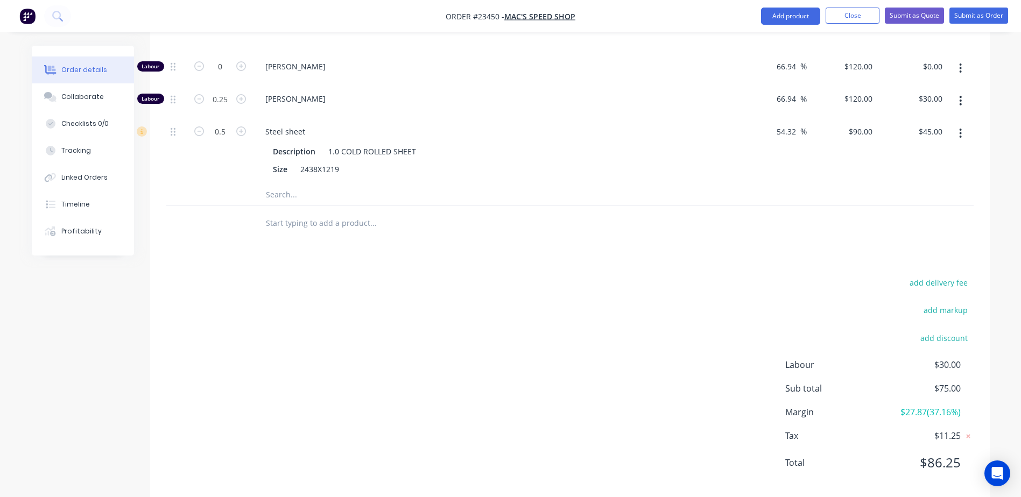
scroll to position [424, 0]
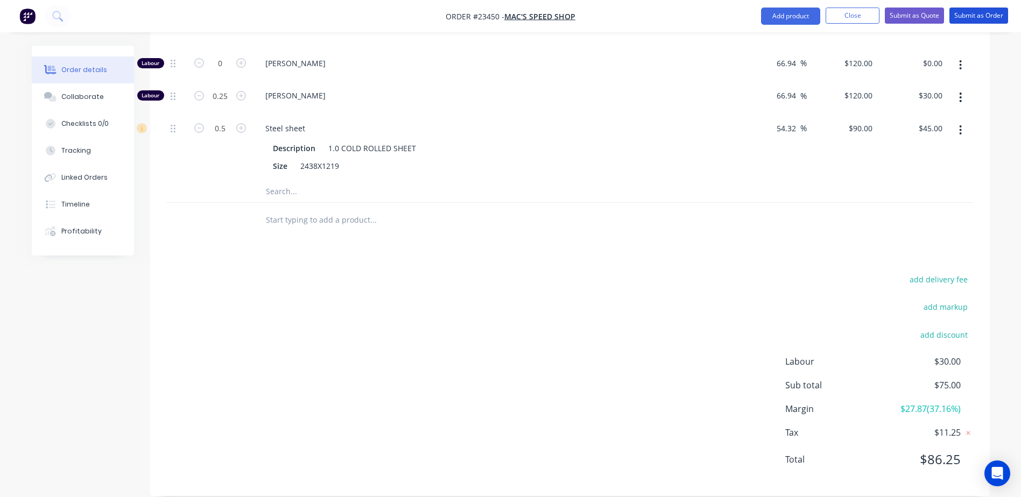
click at [973, 11] on button "Submit as Order" at bounding box center [978, 16] width 59 height 16
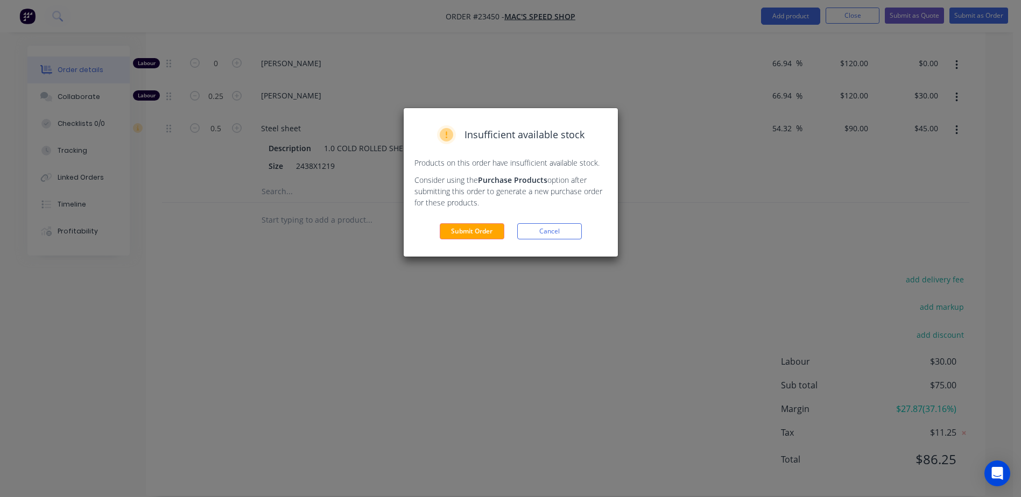
click at [470, 231] on button "Submit Order" at bounding box center [472, 231] width 65 height 16
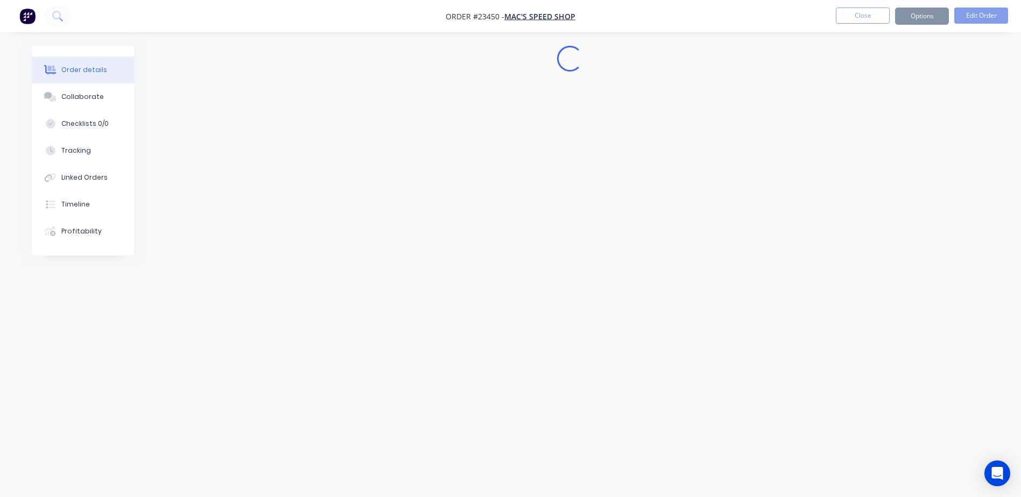
scroll to position [0, 0]
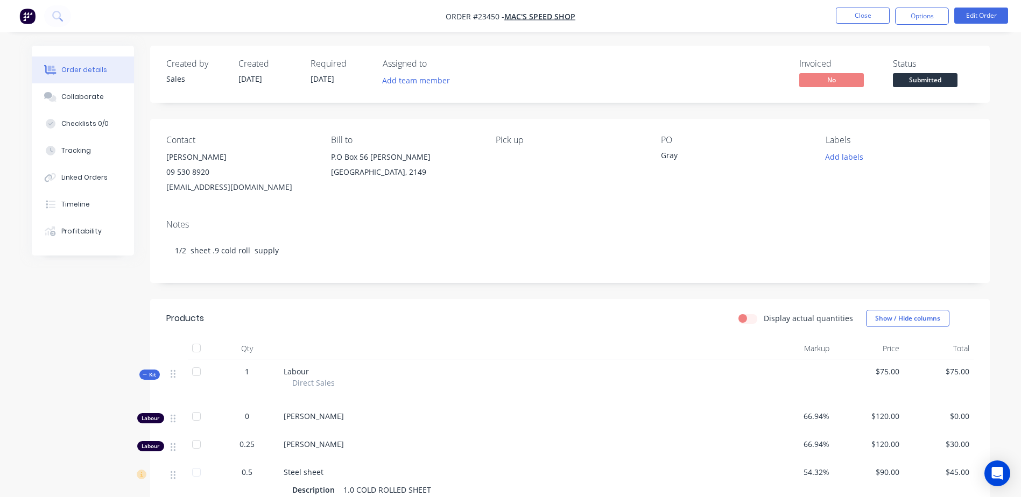
click at [922, 16] on button "Options" at bounding box center [922, 16] width 54 height 17
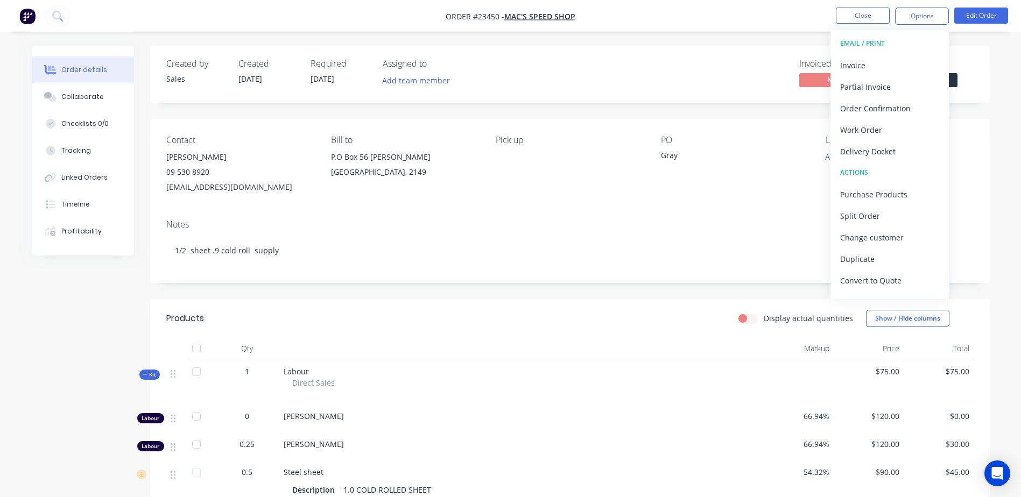
click at [897, 126] on div "Work Order" at bounding box center [889, 130] width 99 height 16
click at [929, 17] on button "Options" at bounding box center [922, 16] width 54 height 17
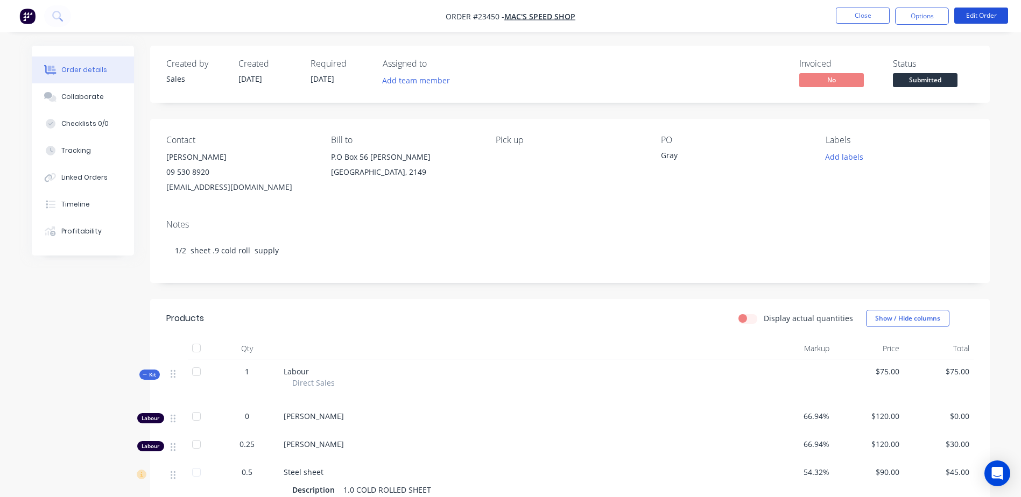
click at [992, 15] on button "Edit Order" at bounding box center [981, 16] width 54 height 16
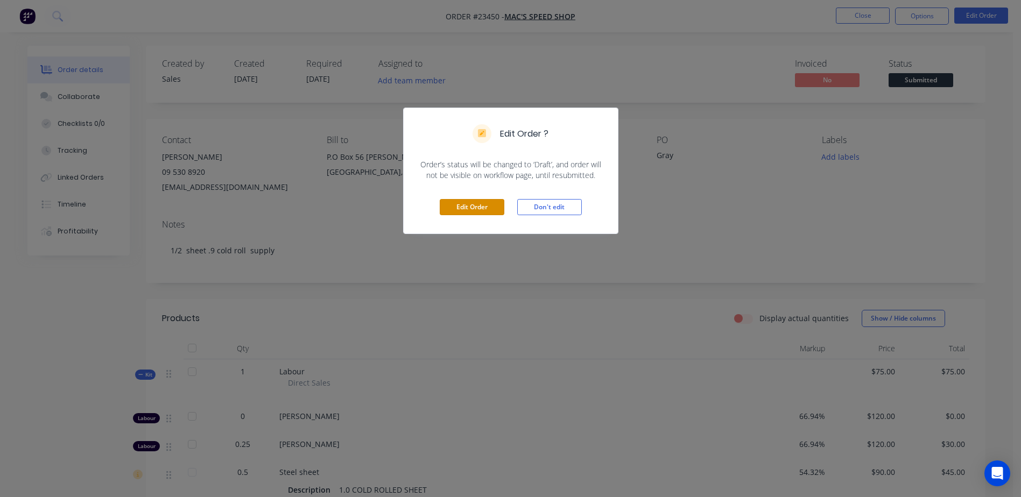
click at [480, 204] on button "Edit Order" at bounding box center [472, 207] width 65 height 16
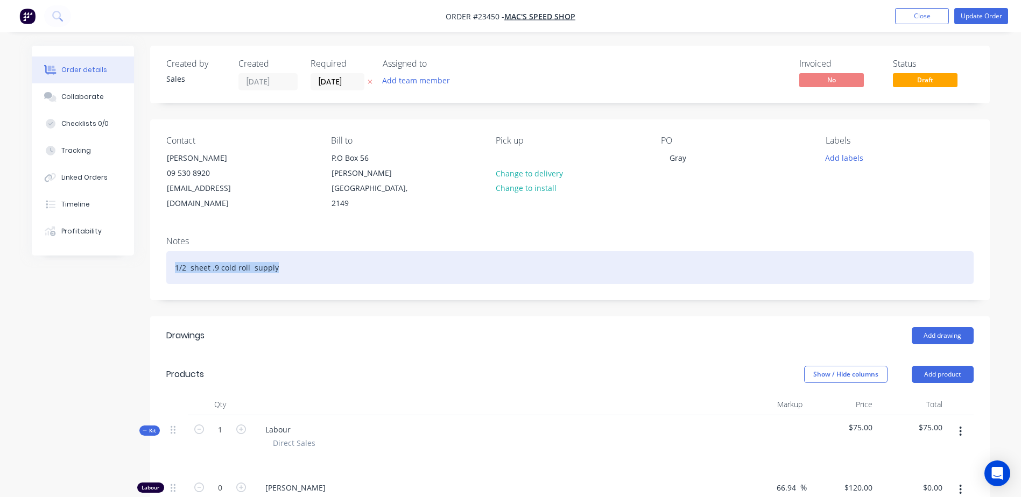
drag, startPoint x: 277, startPoint y: 251, endPoint x: 165, endPoint y: 250, distance: 111.9
click at [165, 250] on div "Notes 1/2 sheet .9 cold roll supply" at bounding box center [569, 264] width 839 height 72
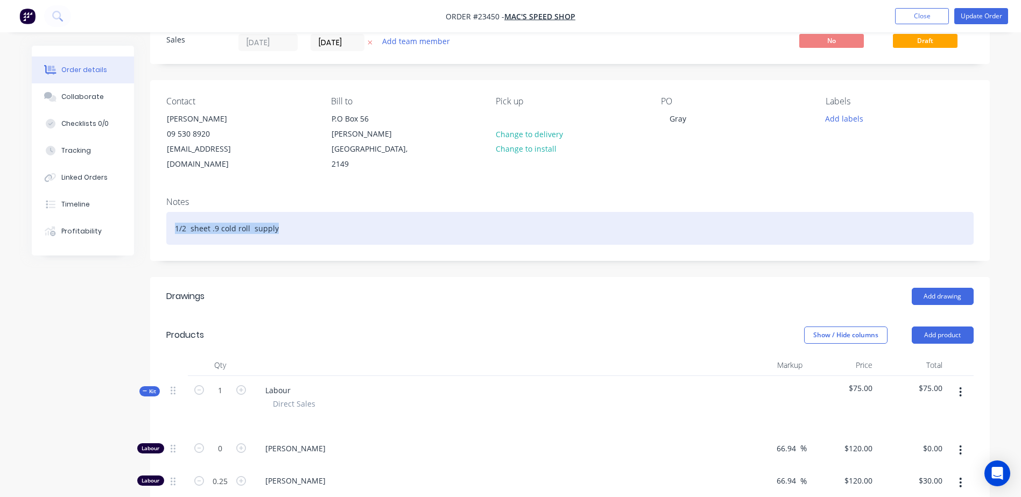
copy div "1/2 sheet .9 cold roll supply"
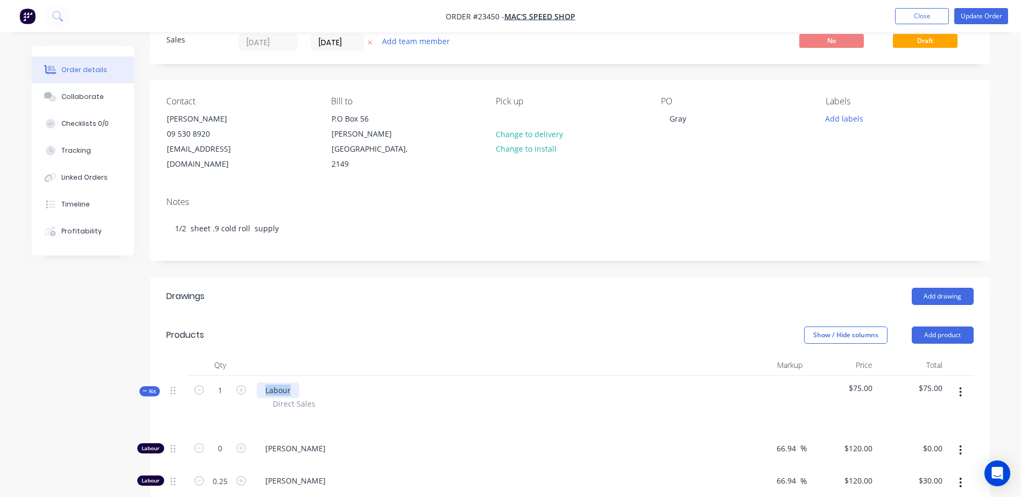
drag, startPoint x: 293, startPoint y: 374, endPoint x: 266, endPoint y: 374, distance: 27.4
click at [266, 382] on div "Labour" at bounding box center [278, 390] width 42 height 16
paste div
click at [982, 12] on button "Update Order" at bounding box center [981, 16] width 54 height 16
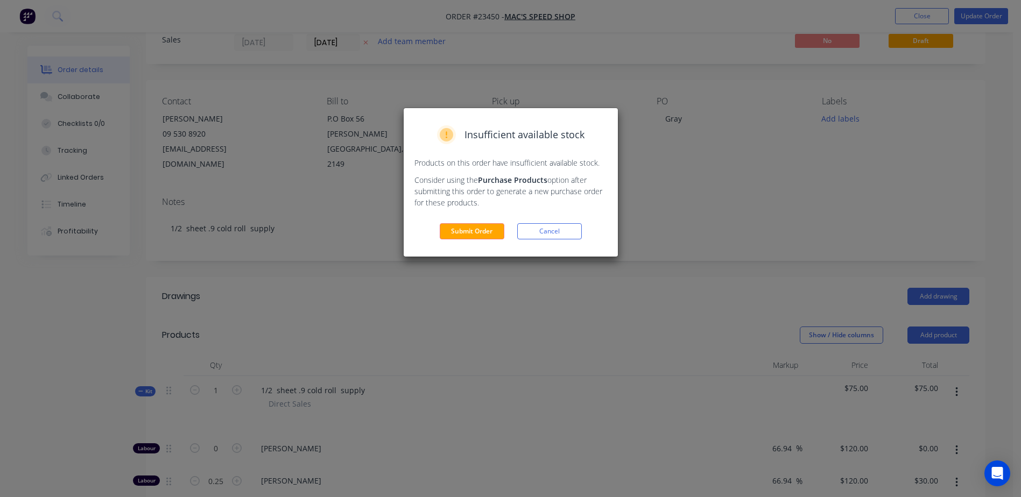
click at [477, 228] on button "Submit Order" at bounding box center [472, 231] width 65 height 16
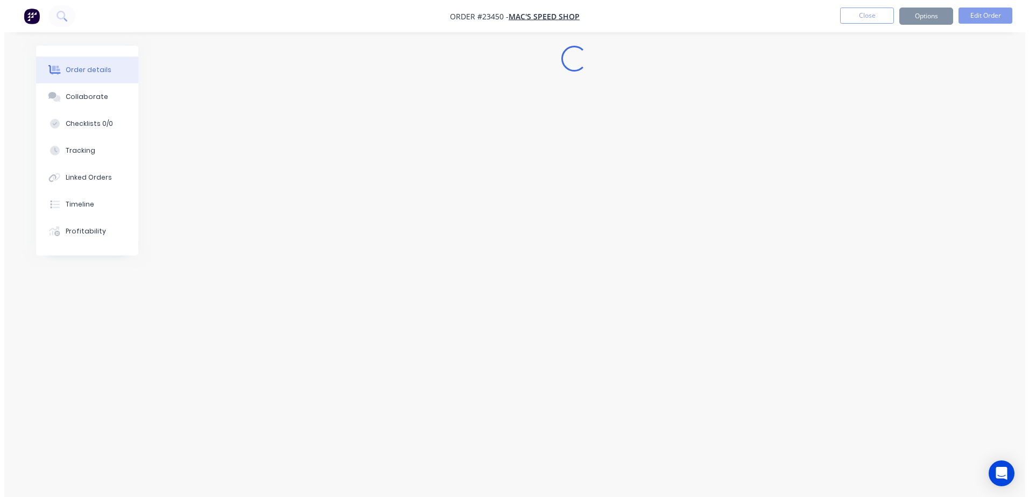
scroll to position [0, 0]
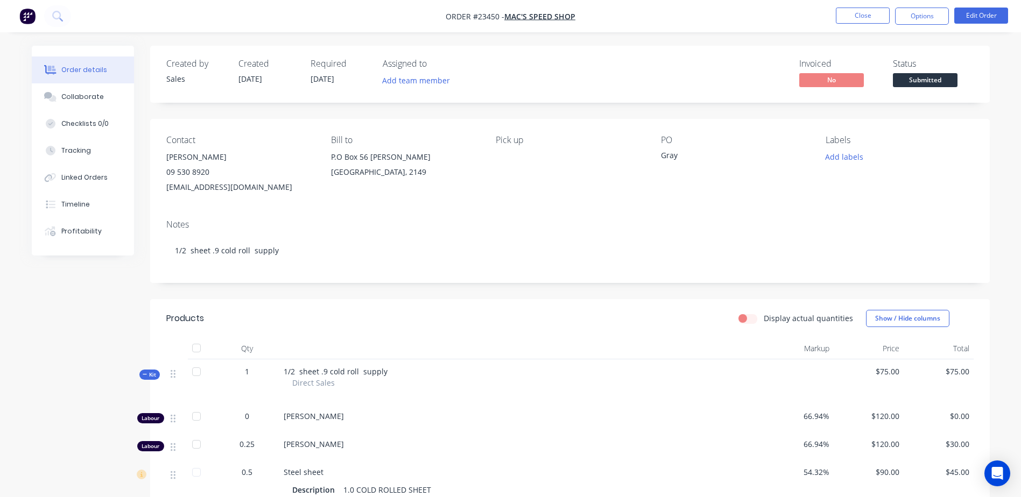
click at [917, 17] on button "Options" at bounding box center [922, 16] width 54 height 17
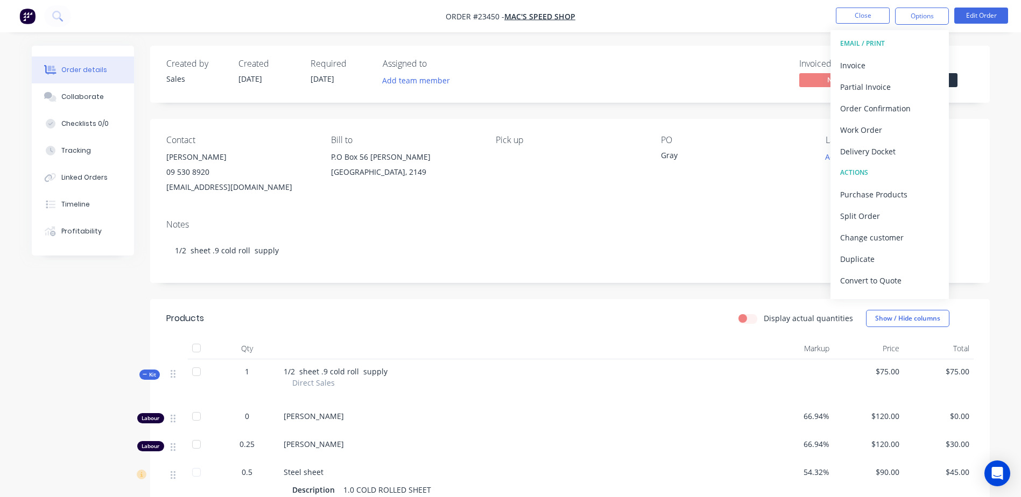
click at [885, 126] on div "Work Order" at bounding box center [889, 130] width 99 height 16
click at [896, 108] on div "Without pricing" at bounding box center [889, 109] width 99 height 16
click at [872, 16] on button "Close" at bounding box center [862, 16] width 54 height 16
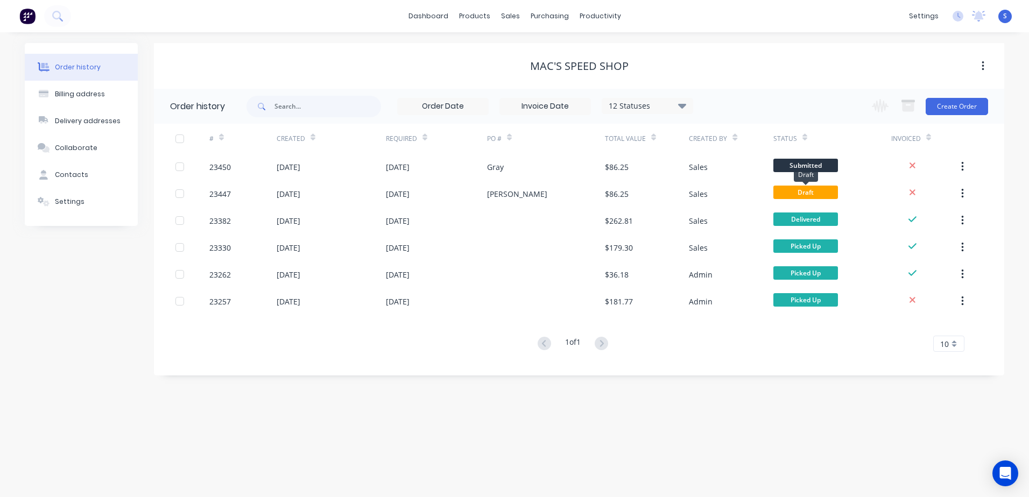
click at [823, 192] on span "Draft" at bounding box center [805, 192] width 65 height 13
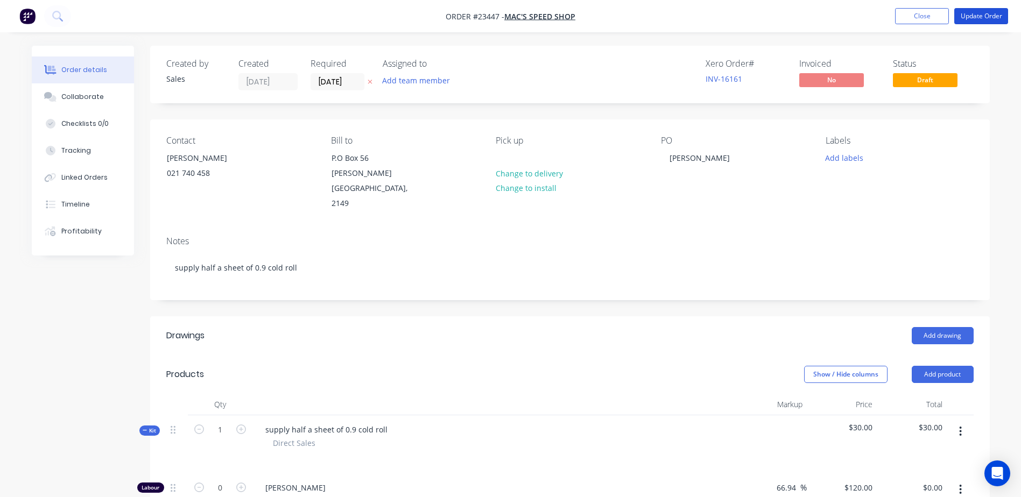
click at [997, 17] on button "Update Order" at bounding box center [981, 16] width 54 height 16
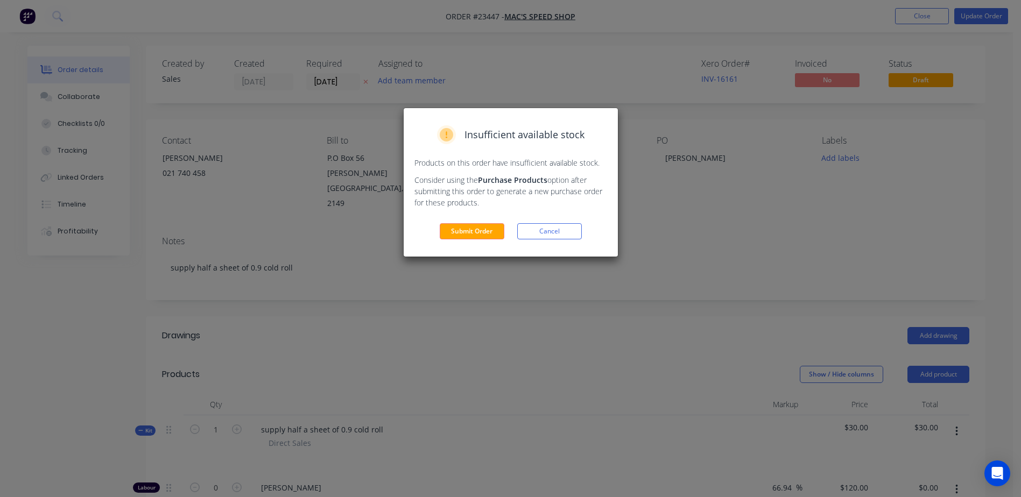
click at [927, 79] on div "Insufficient available stock Products on this order have insufficient available…" at bounding box center [510, 248] width 1021 height 497
click at [467, 229] on button "Submit Order" at bounding box center [472, 231] width 65 height 16
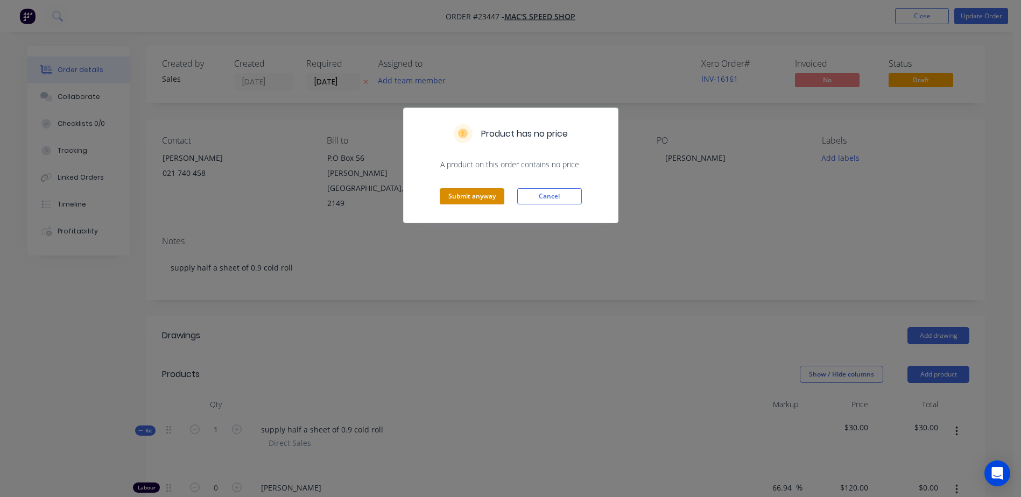
click at [480, 197] on button "Submit anyway" at bounding box center [472, 196] width 65 height 16
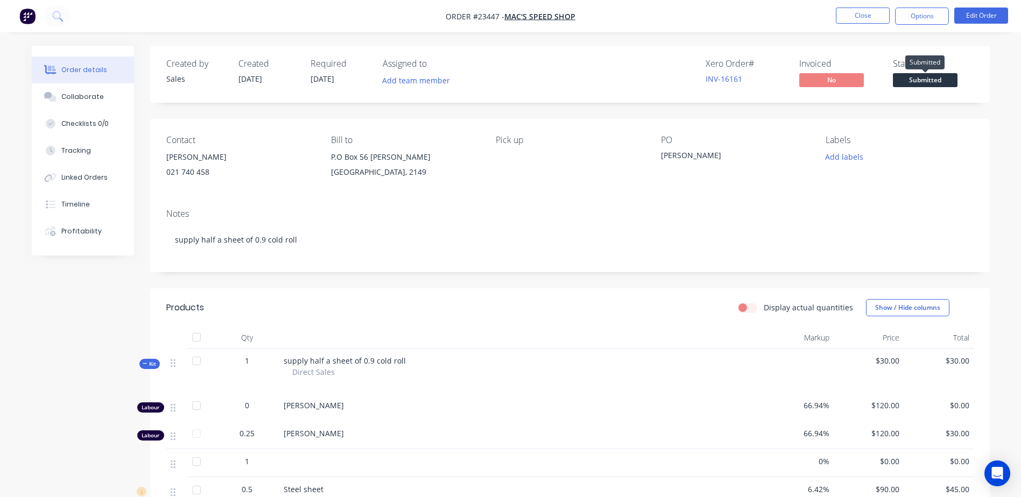
click at [932, 79] on span "Submitted" at bounding box center [924, 79] width 65 height 13
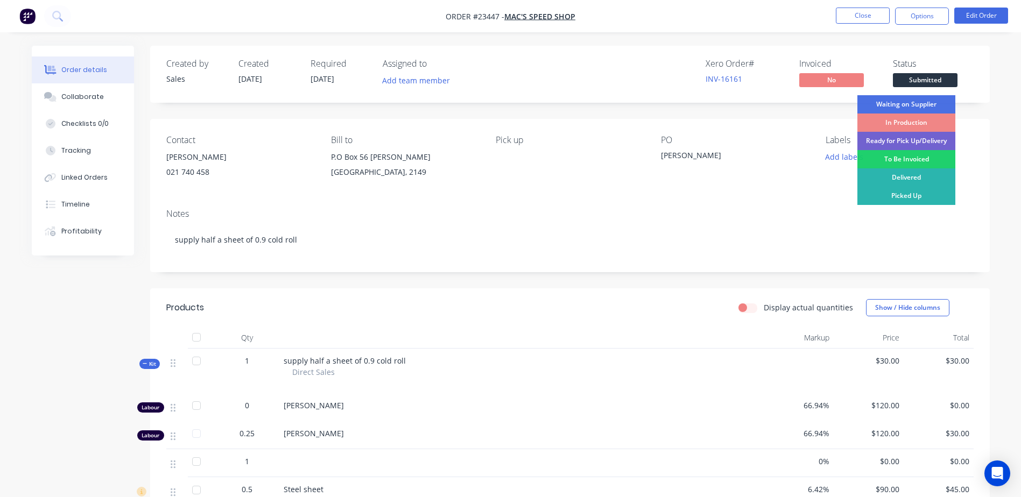
click at [922, 157] on div "To Be Invoiced" at bounding box center [906, 159] width 98 height 18
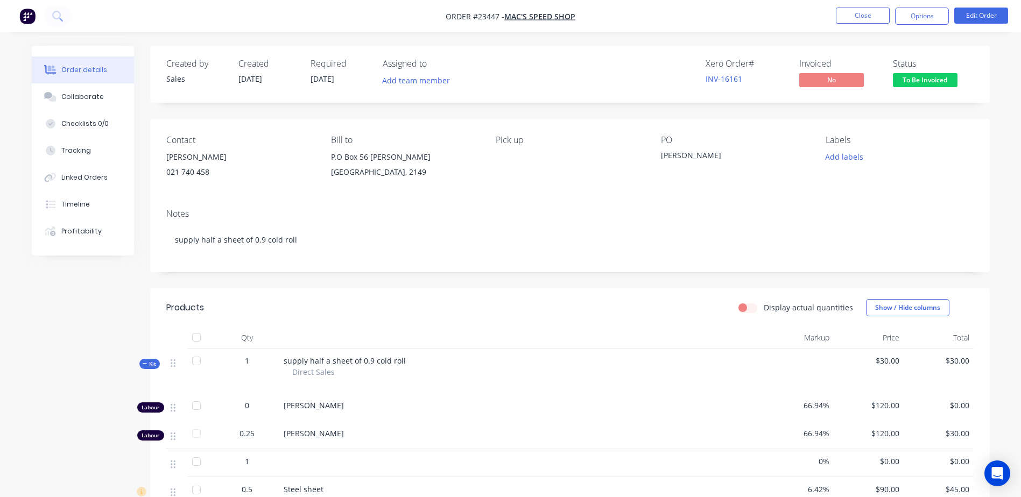
click at [865, 17] on button "Close" at bounding box center [862, 16] width 54 height 16
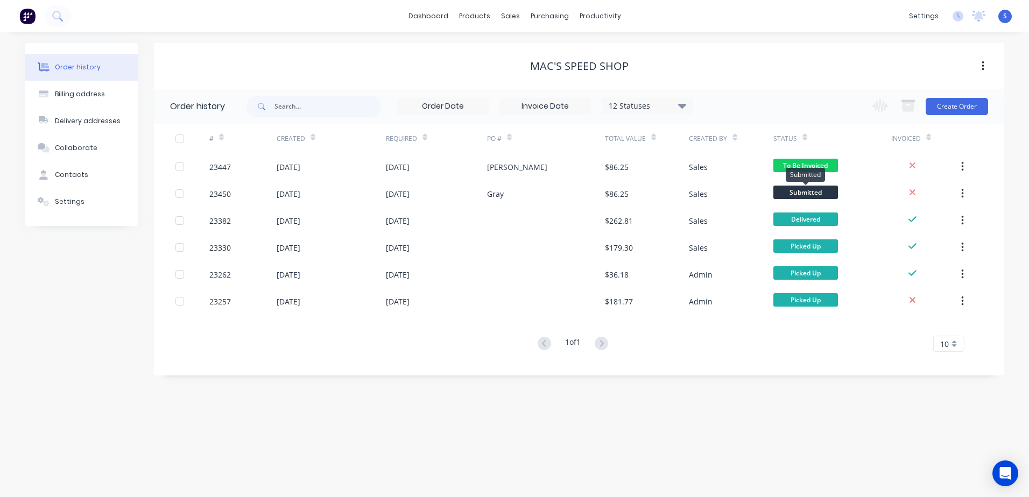
click at [817, 192] on span "Submitted" at bounding box center [805, 192] width 65 height 13
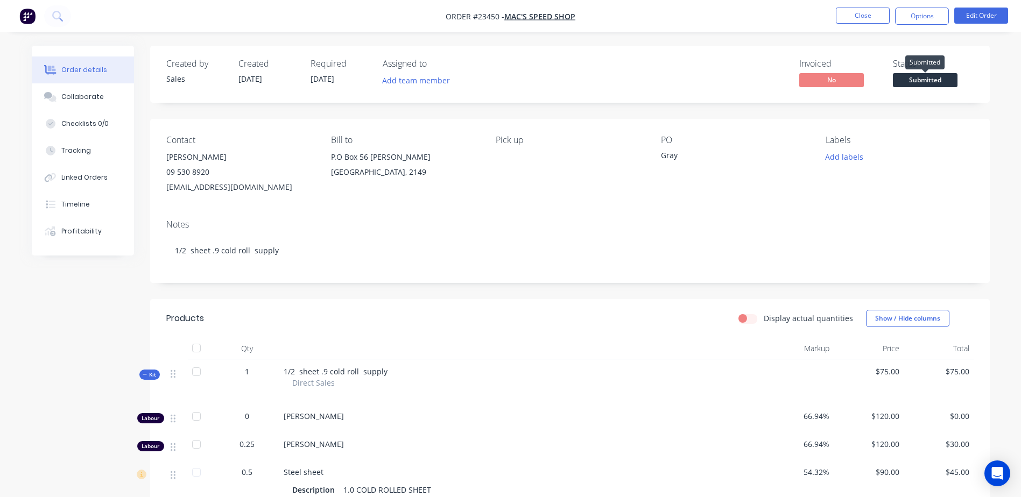
click at [910, 77] on span "Submitted" at bounding box center [924, 79] width 65 height 13
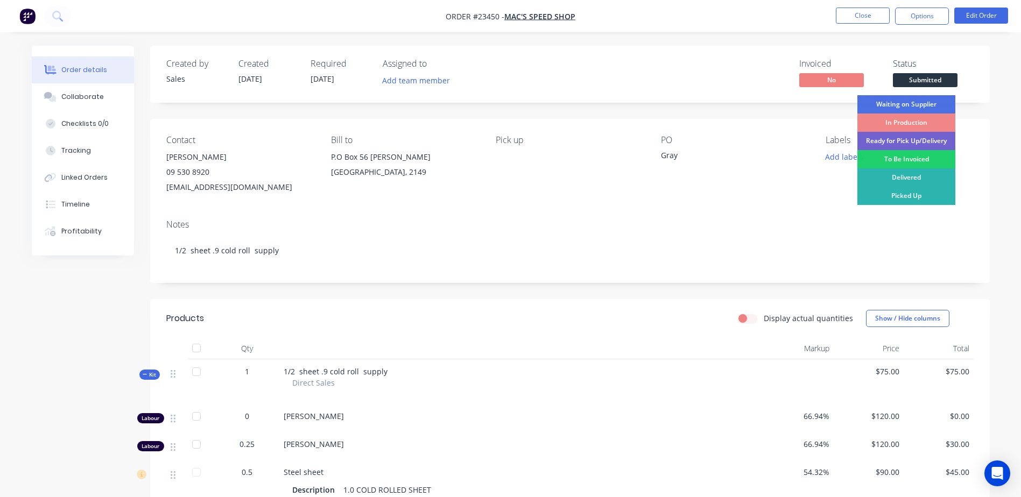
click at [906, 157] on div "To Be Invoiced" at bounding box center [906, 159] width 98 height 18
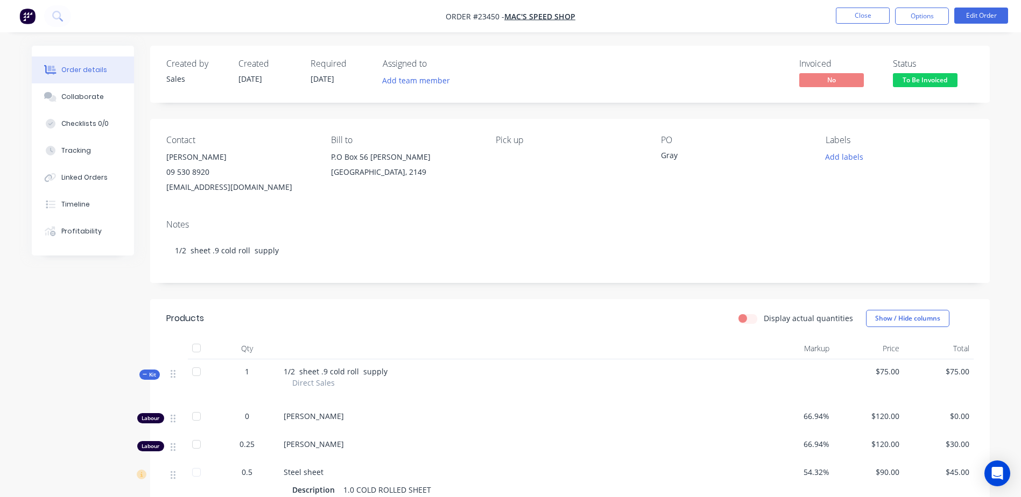
click at [851, 14] on button "Close" at bounding box center [862, 16] width 54 height 16
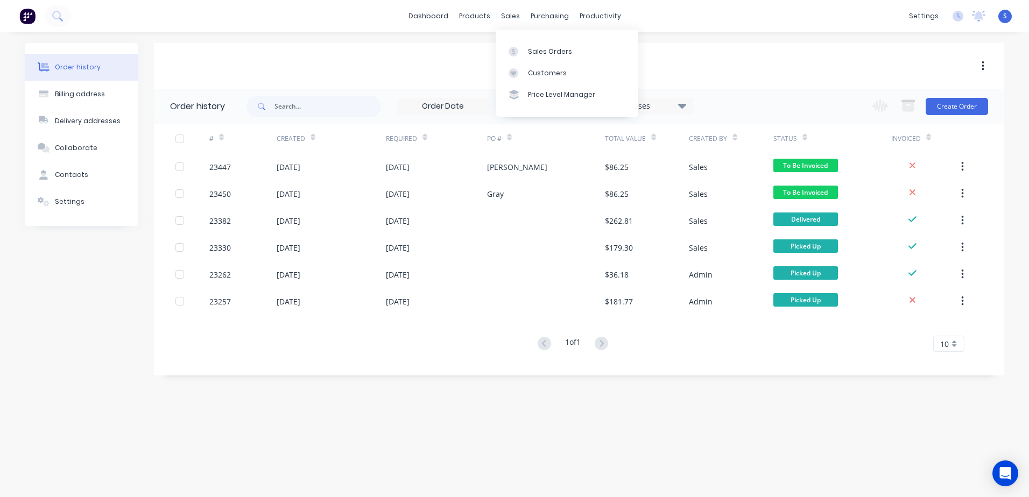
click at [544, 53] on div "Sales Orders" at bounding box center [550, 52] width 44 height 10
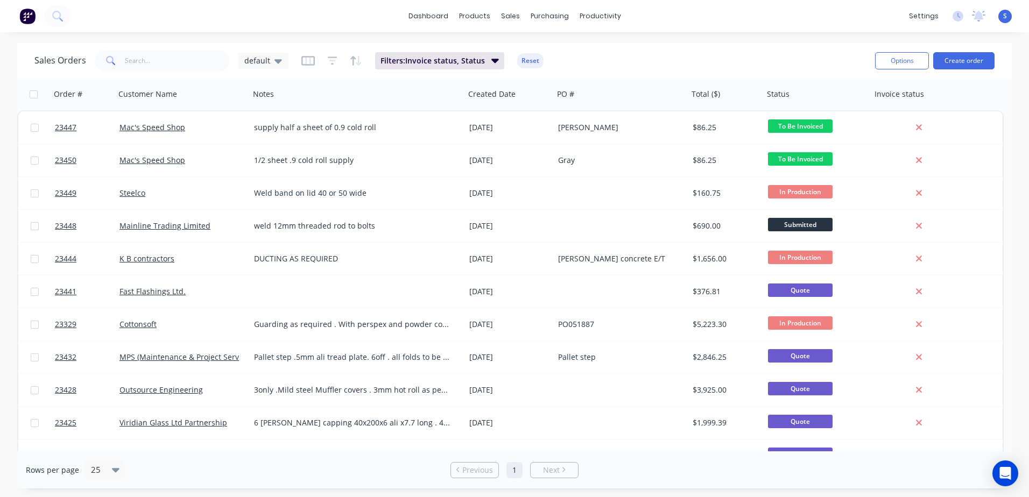
click at [94, 165] on link "23450" at bounding box center [87, 160] width 65 height 32
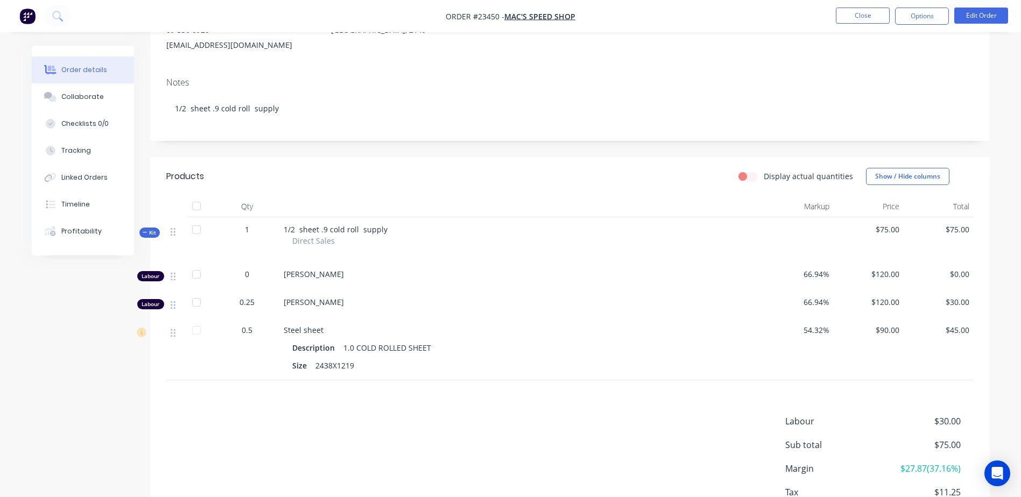
scroll to position [217, 0]
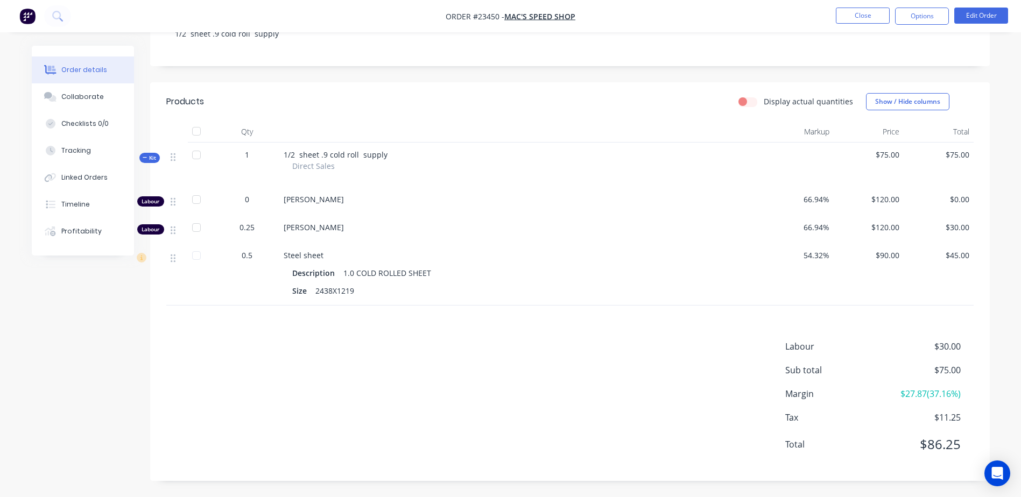
click at [864, 16] on button "Close" at bounding box center [862, 16] width 54 height 16
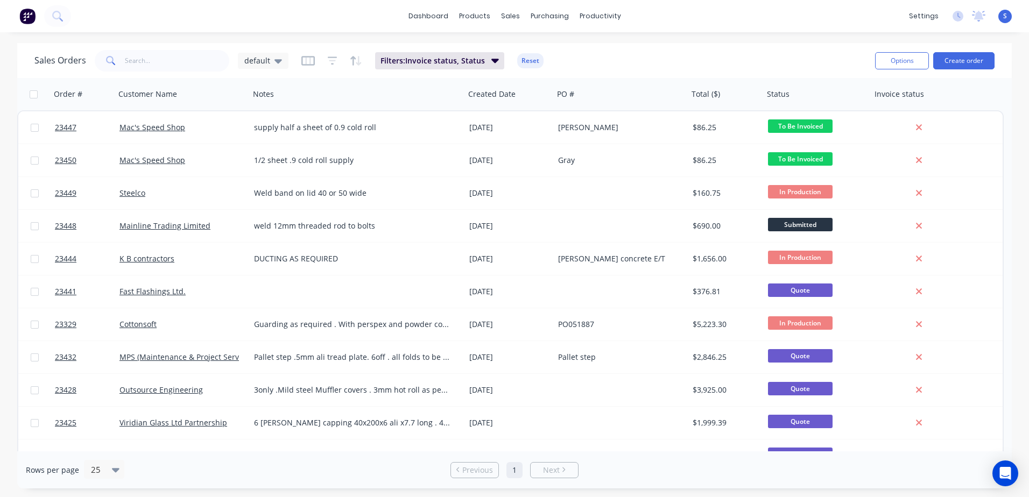
click at [192, 125] on div "Mac's Speed Shop" at bounding box center [178, 127] width 119 height 11
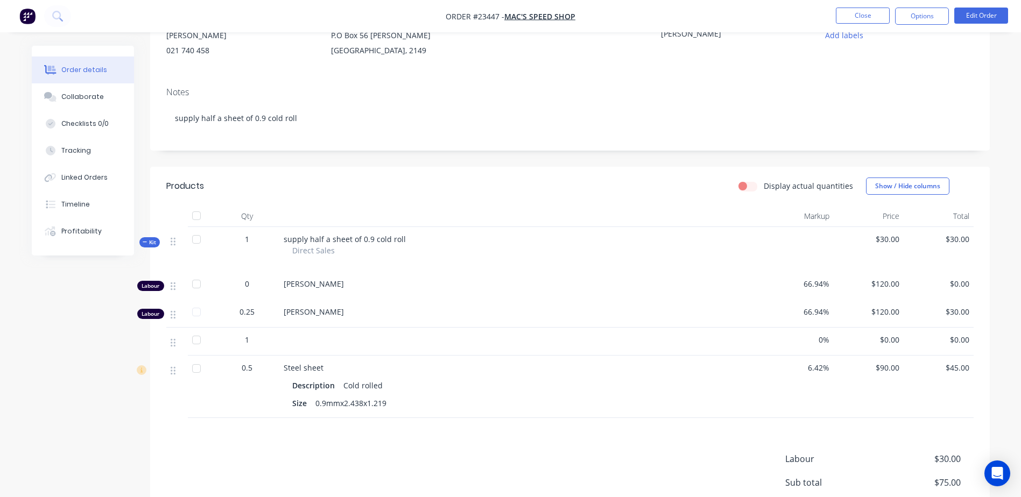
scroll to position [234, 0]
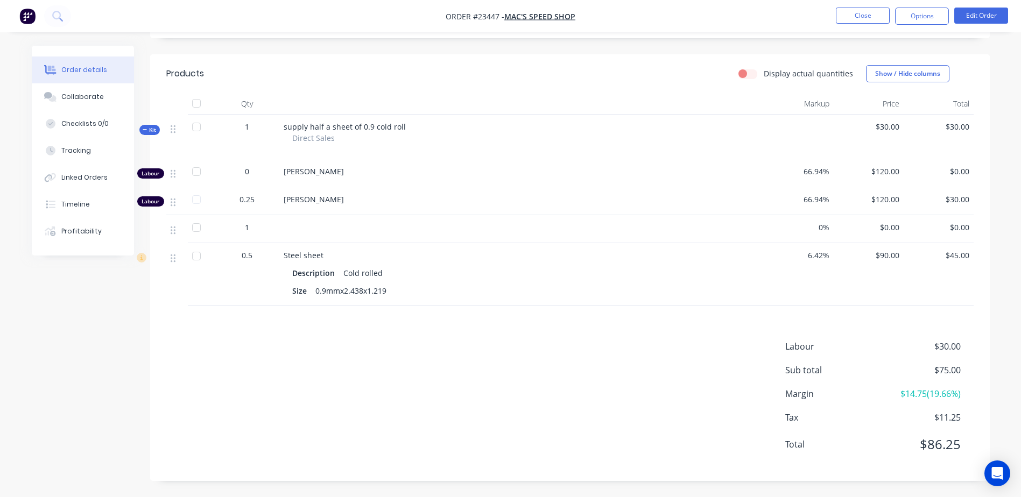
click at [863, 14] on button "Close" at bounding box center [862, 16] width 54 height 16
